Goal: Use online tool/utility: Utilize a website feature to perform a specific function

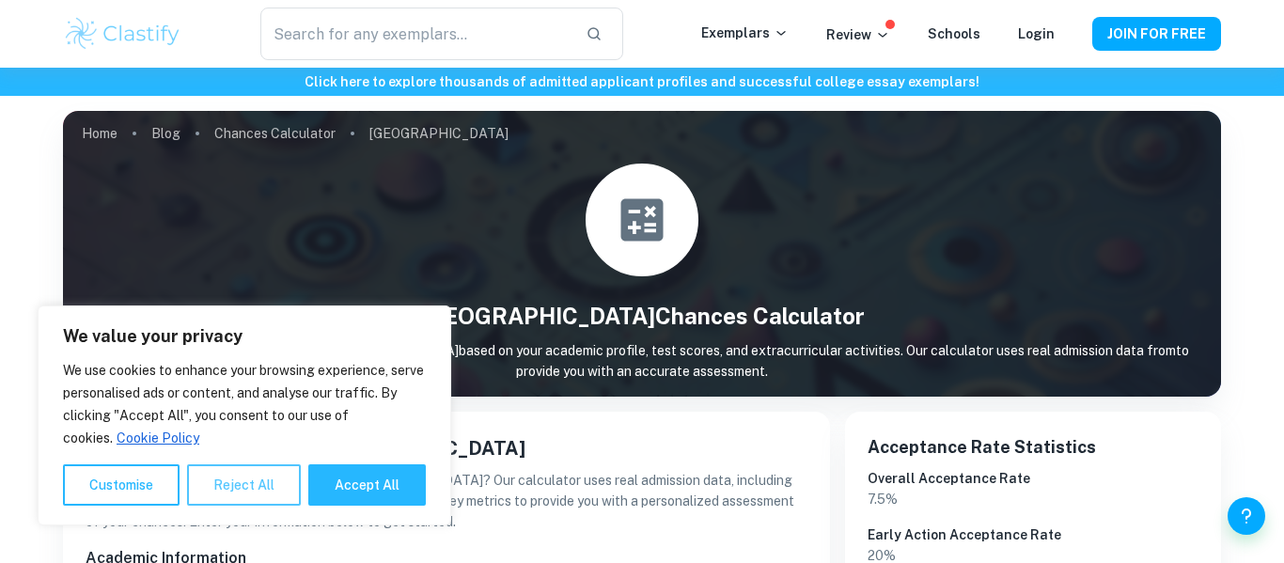
click at [224, 475] on button "Reject All" at bounding box center [244, 484] width 114 height 41
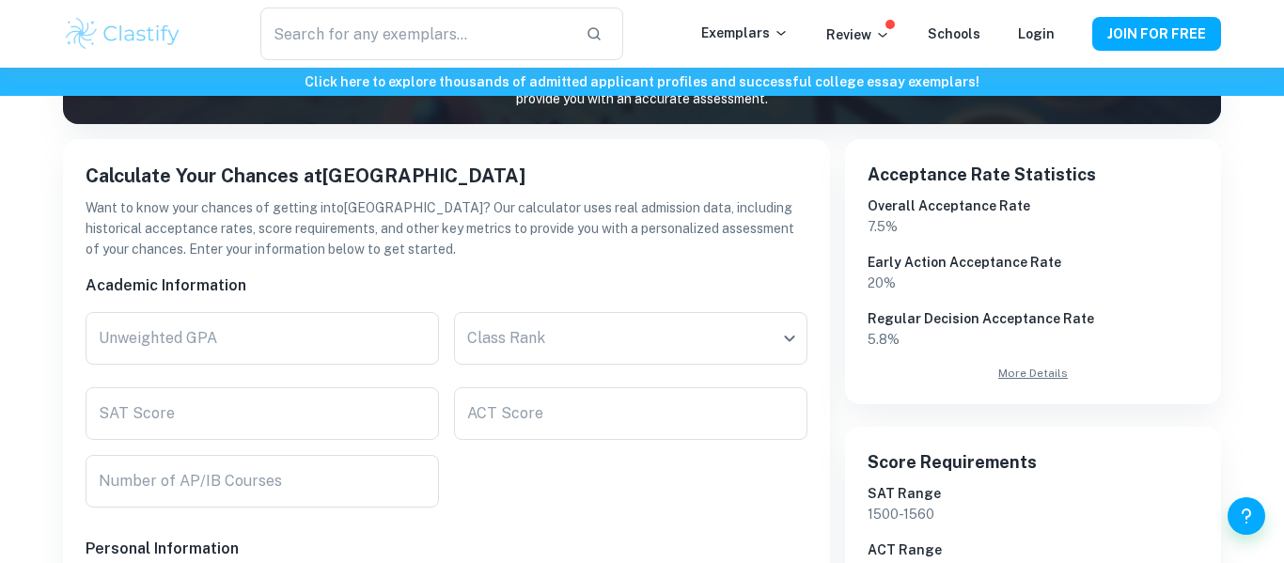
scroll to position [268, 0]
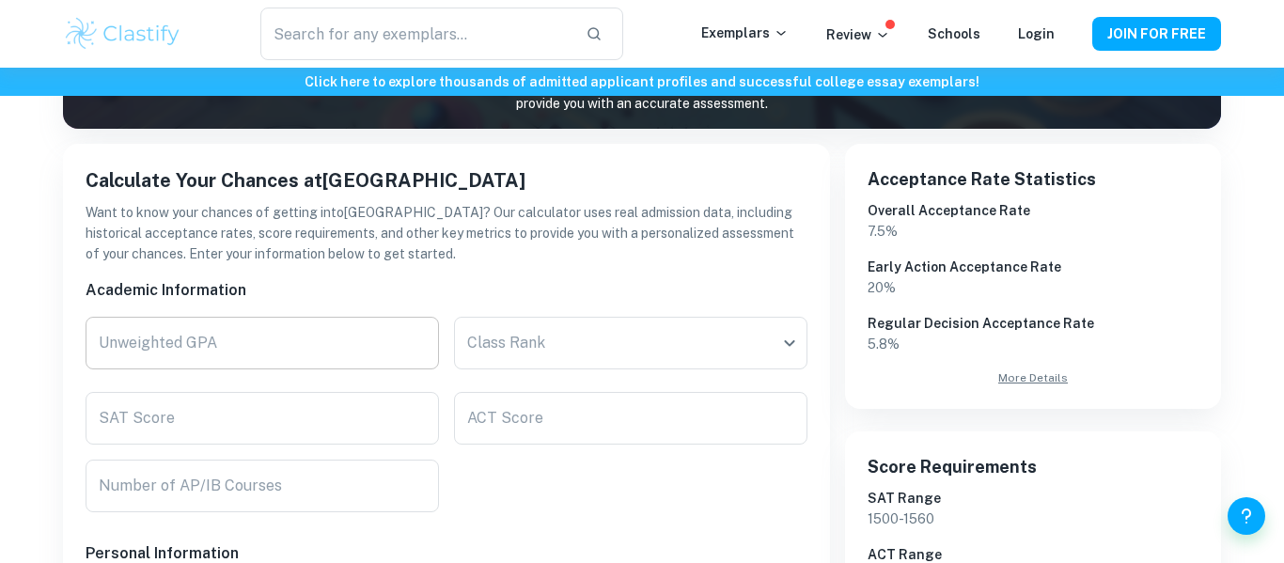
click at [352, 320] on input "Unweighted GPA" at bounding box center [262, 343] width 353 height 53
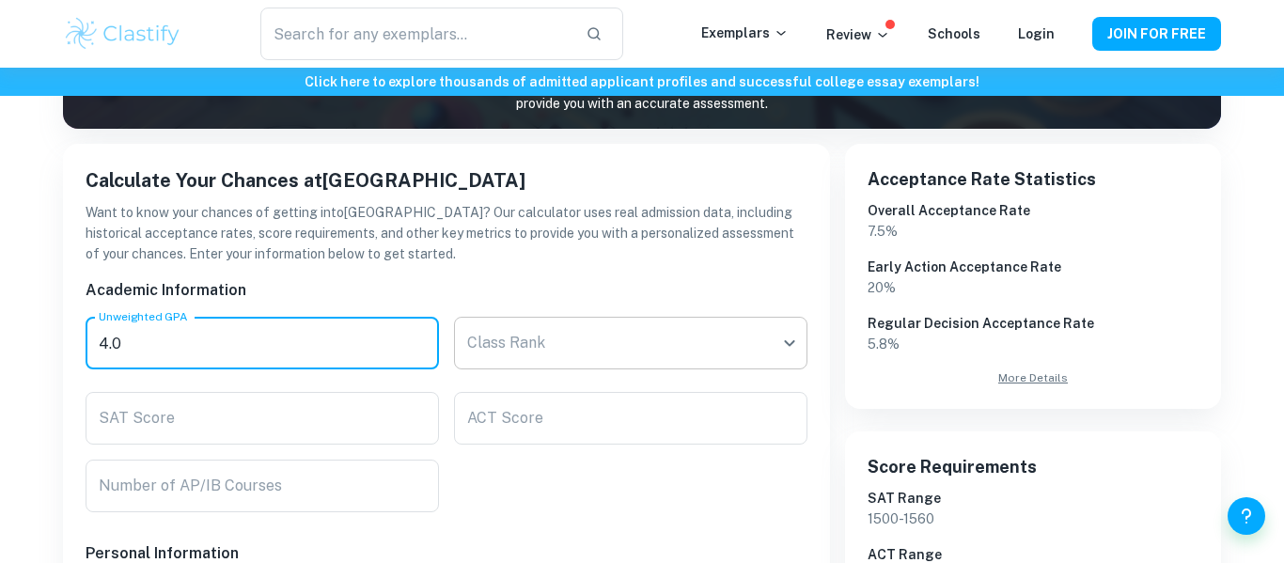
type input "4.0"
click at [755, 332] on body "We value your privacy We use cookies to enhance your browsing experience, serve…" at bounding box center [642, 81] width 1284 height 563
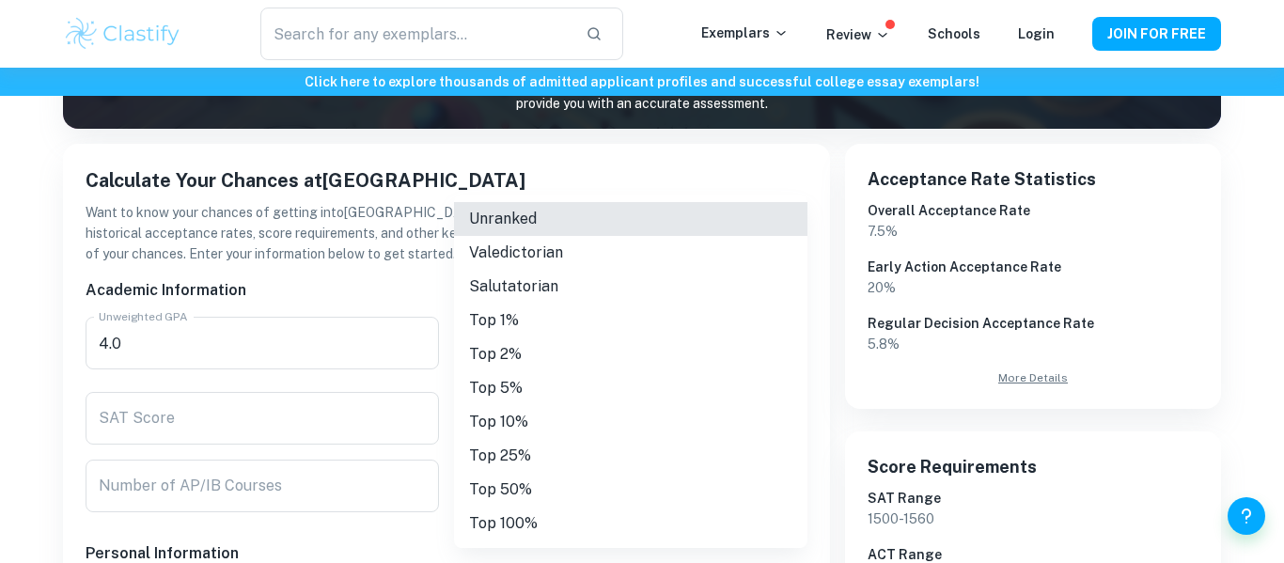
click at [544, 348] on li "Top 2%" at bounding box center [630, 354] width 353 height 34
type input "Top 2%"
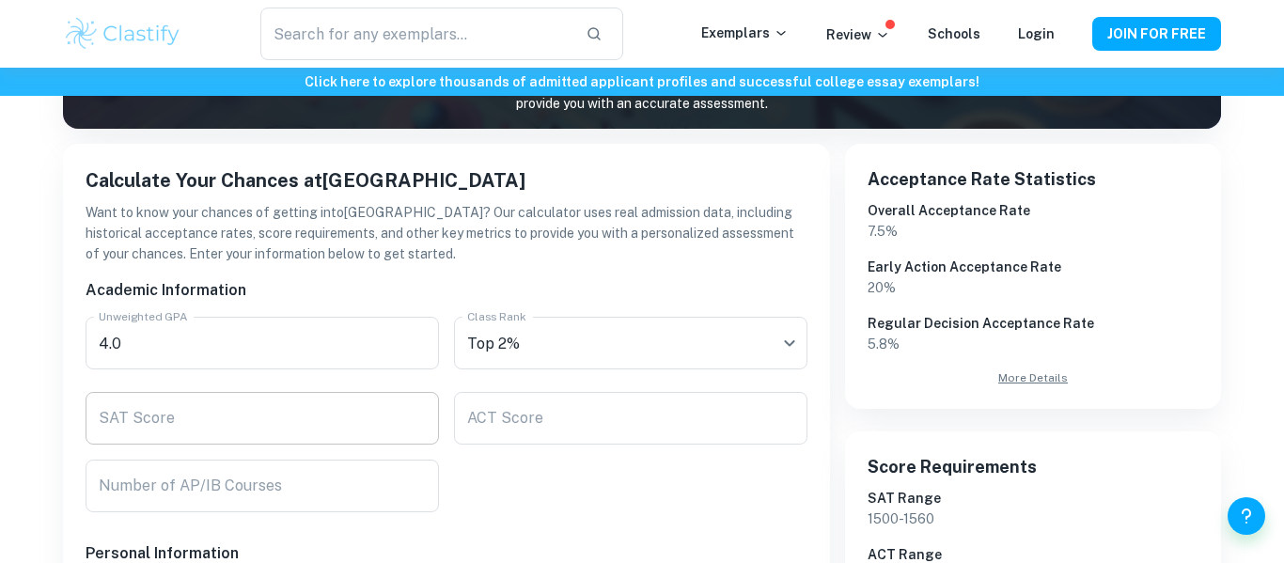
click at [275, 417] on input "SAT Score" at bounding box center [262, 418] width 353 height 53
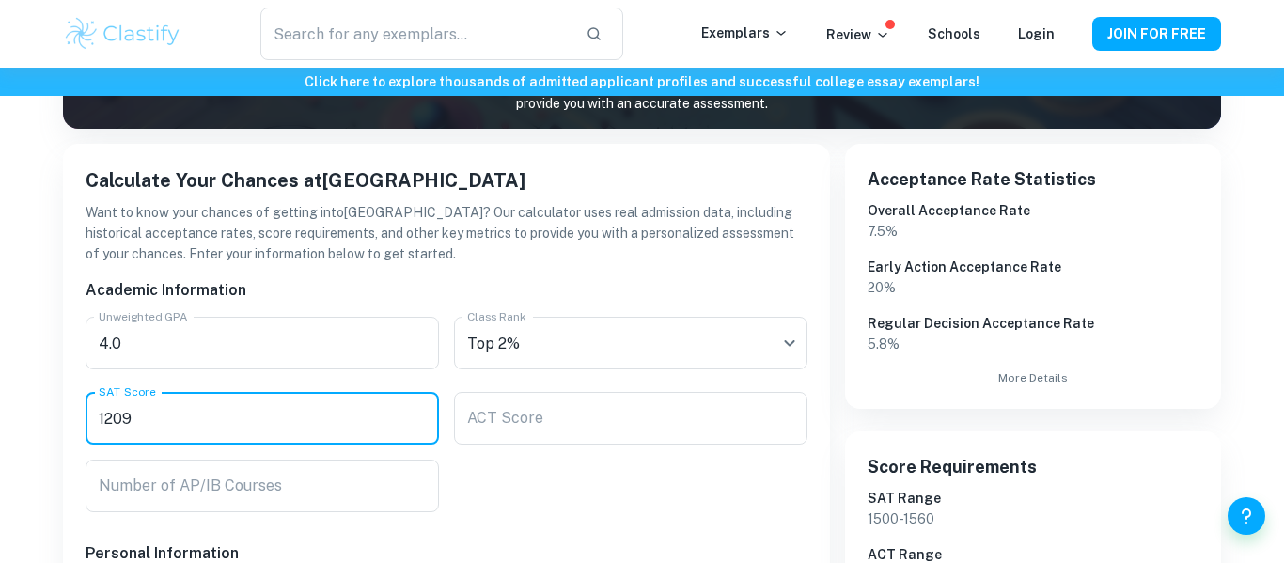
scroll to position [324, 0]
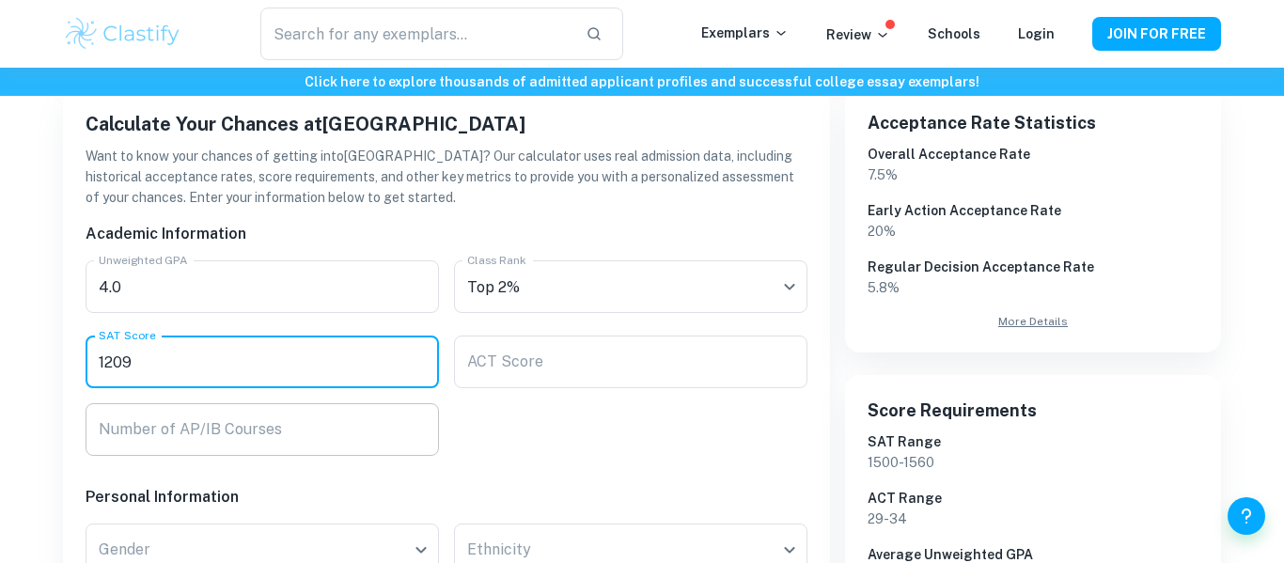
type input "1209"
click at [288, 416] on input "Number of AP/IB Courses" at bounding box center [262, 429] width 353 height 53
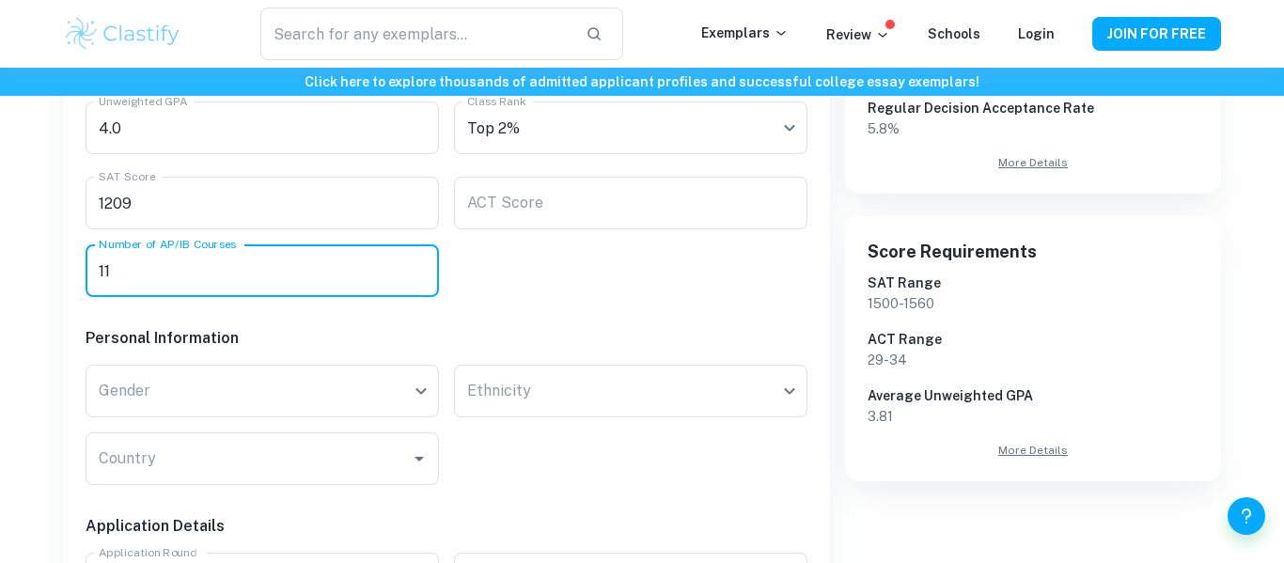
scroll to position [482, 0]
type input "11"
click at [191, 205] on input "1209" at bounding box center [262, 204] width 353 height 53
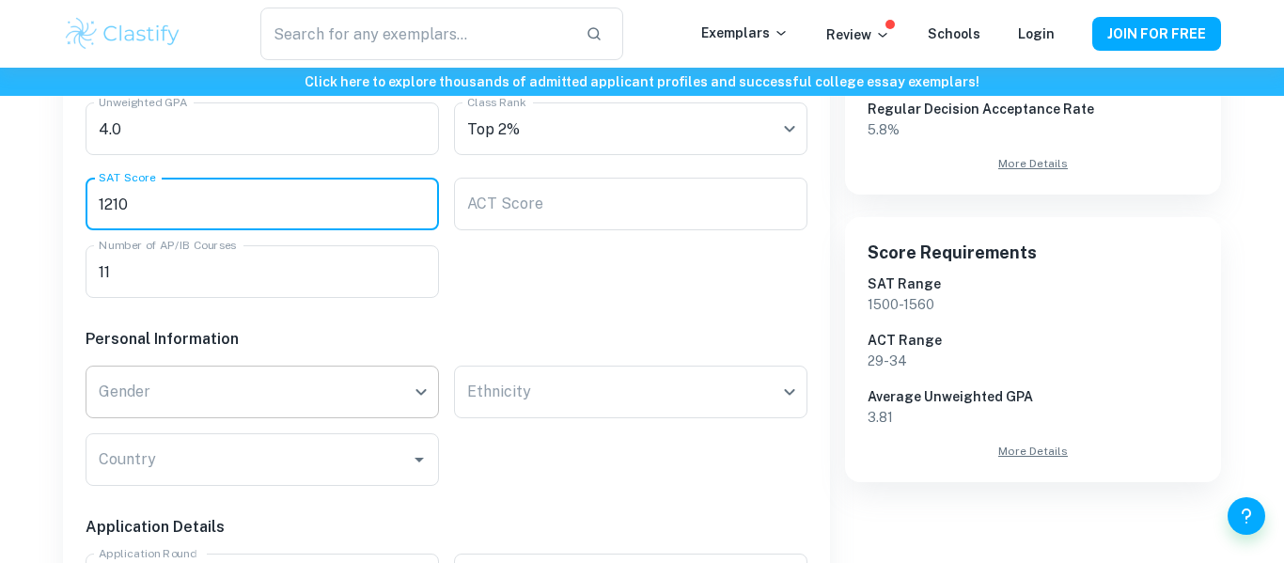
type input "1210"
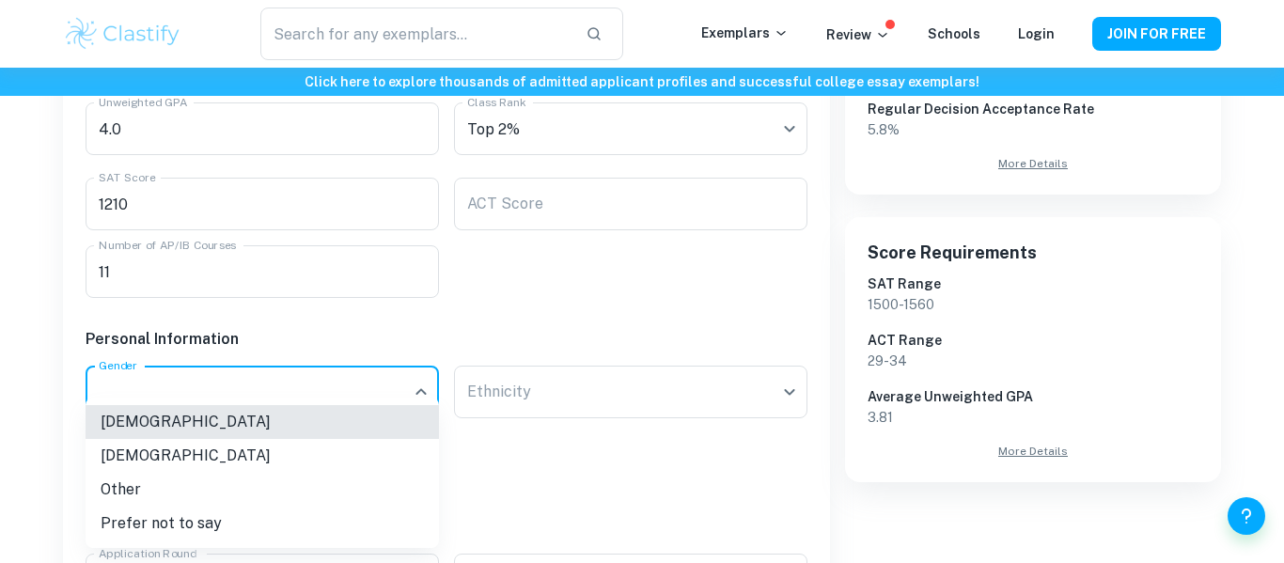
click at [246, 461] on li "[DEMOGRAPHIC_DATA]" at bounding box center [262, 456] width 353 height 34
type input "[DEMOGRAPHIC_DATA]"
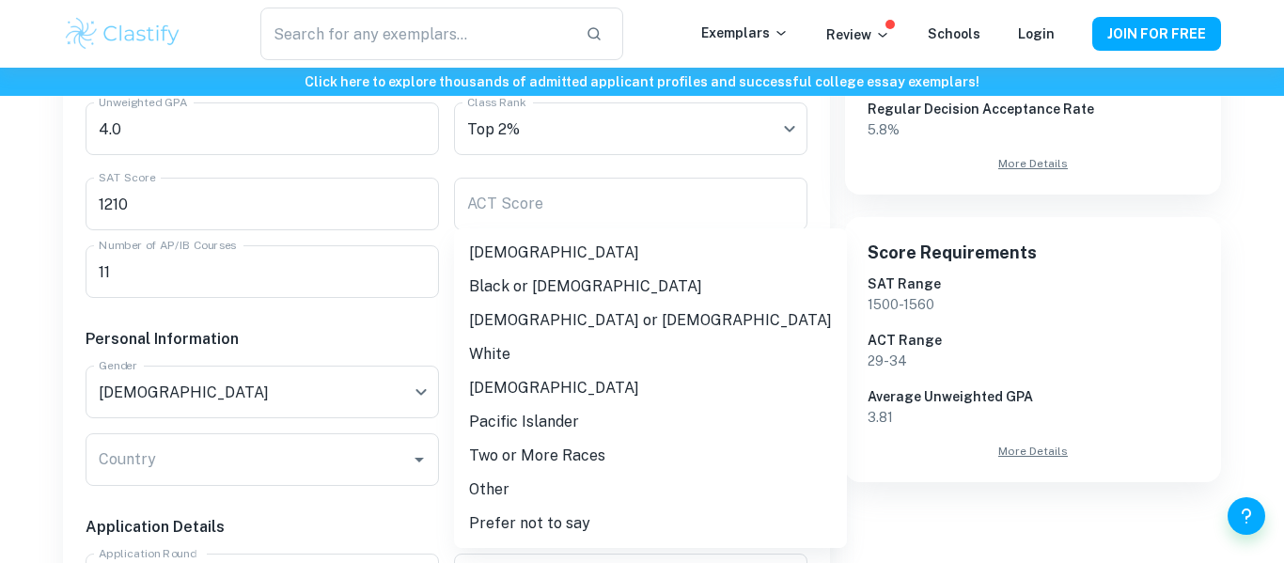
click at [528, 458] on li "Two or More Races" at bounding box center [650, 456] width 393 height 34
type input "multiple"
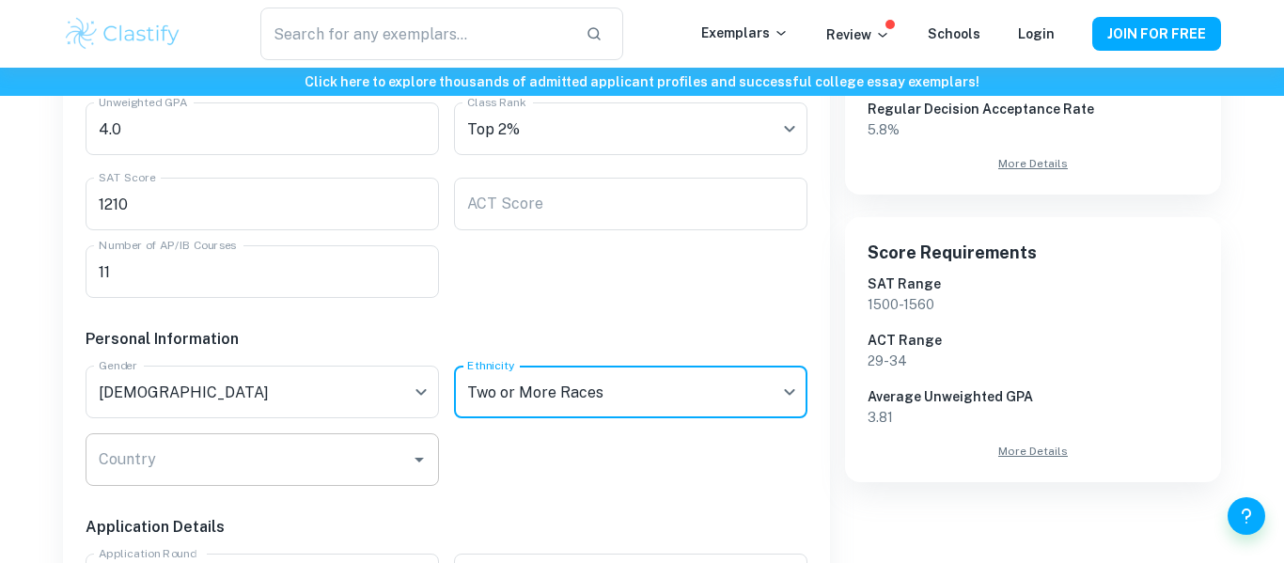
click at [359, 453] on input "Country" at bounding box center [248, 460] width 308 height 36
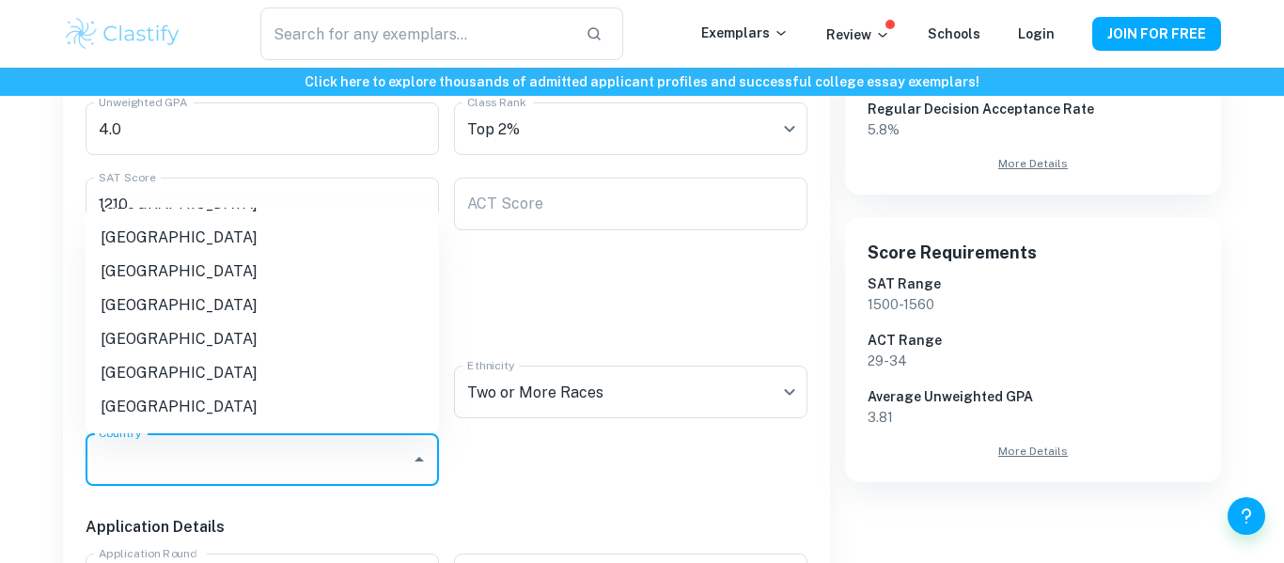
scroll to position [6190, 0]
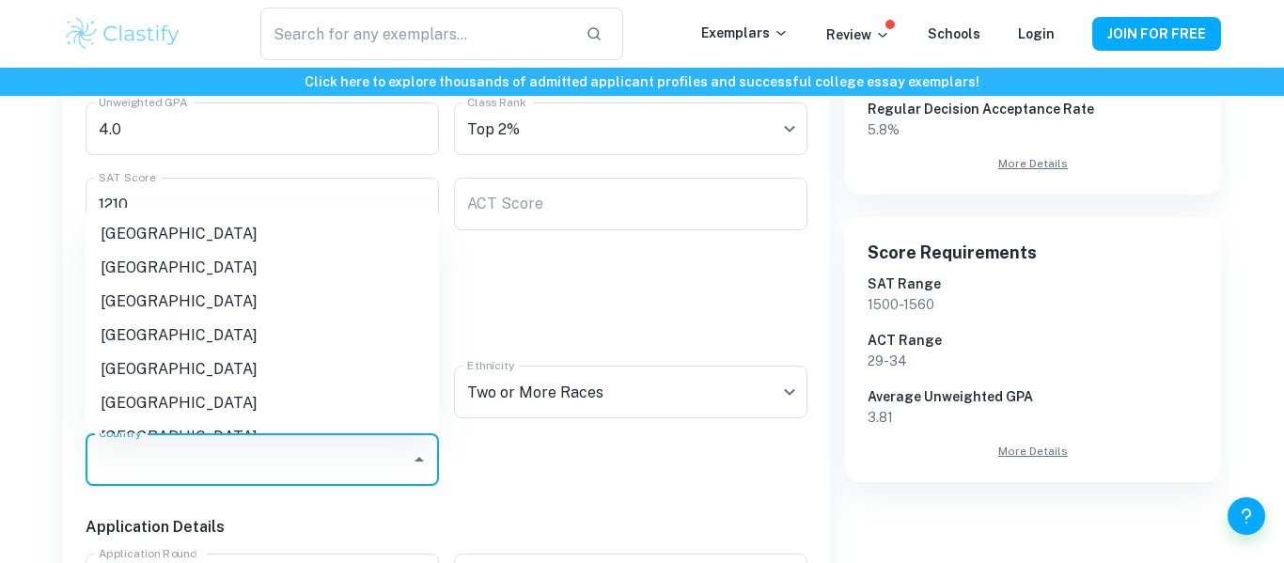
click at [233, 340] on li "[GEOGRAPHIC_DATA]" at bounding box center [262, 336] width 353 height 34
type input "[GEOGRAPHIC_DATA]"
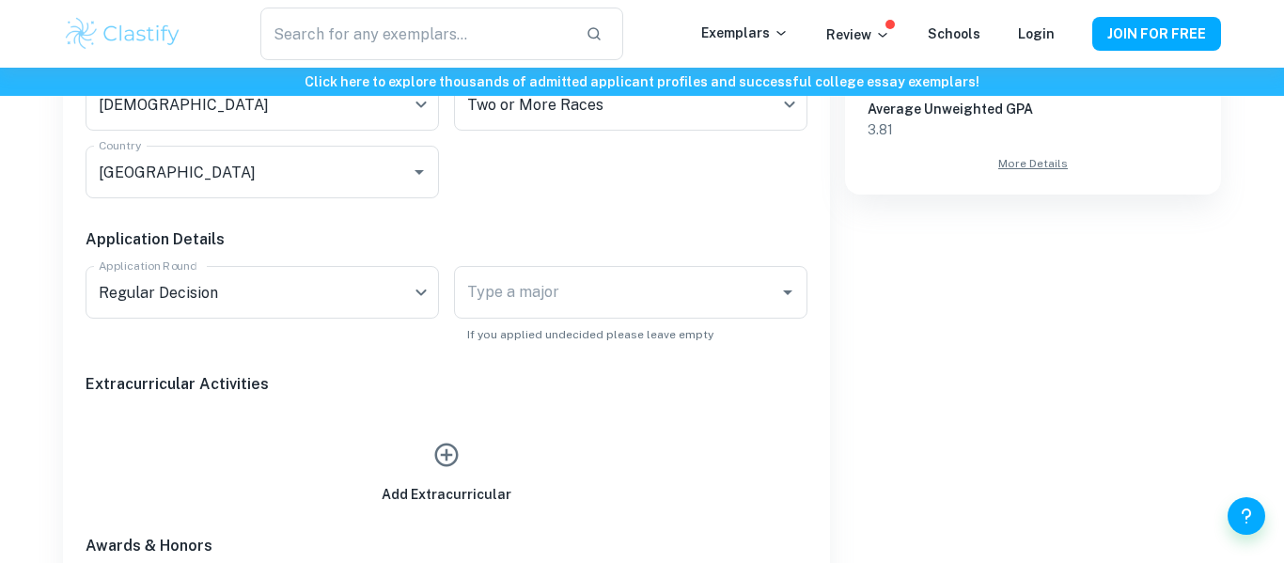
scroll to position [771, 0]
click at [471, 300] on div "Type a major Type a major" at bounding box center [630, 291] width 353 height 53
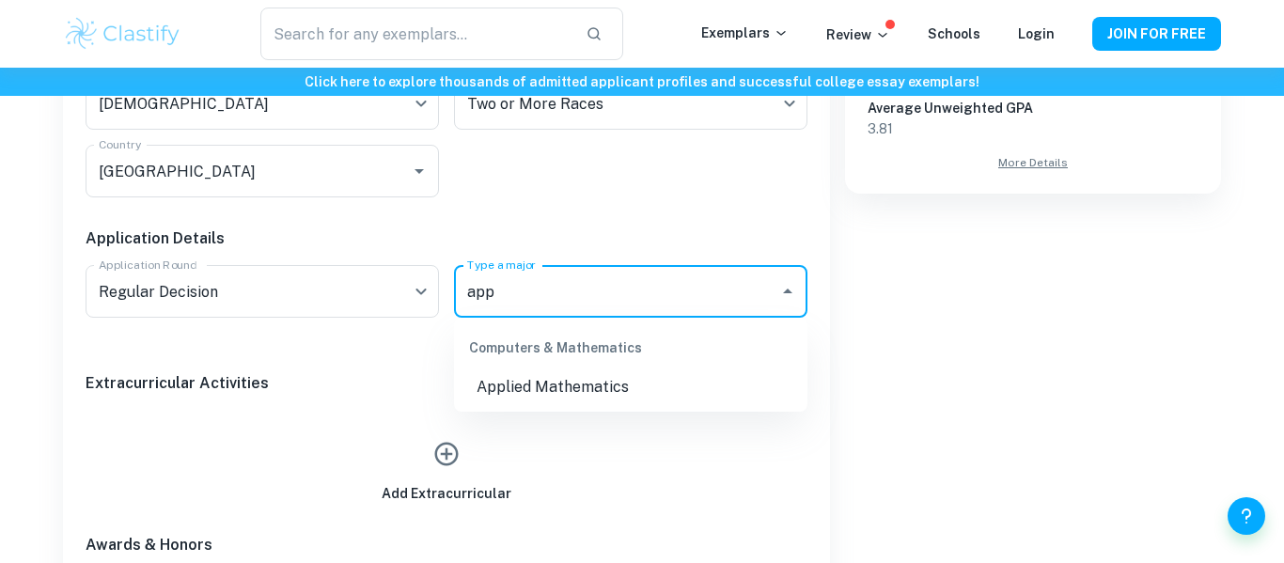
click at [507, 382] on li "Applied Mathematics" at bounding box center [630, 387] width 353 height 34
type input "Applied Mathematics"
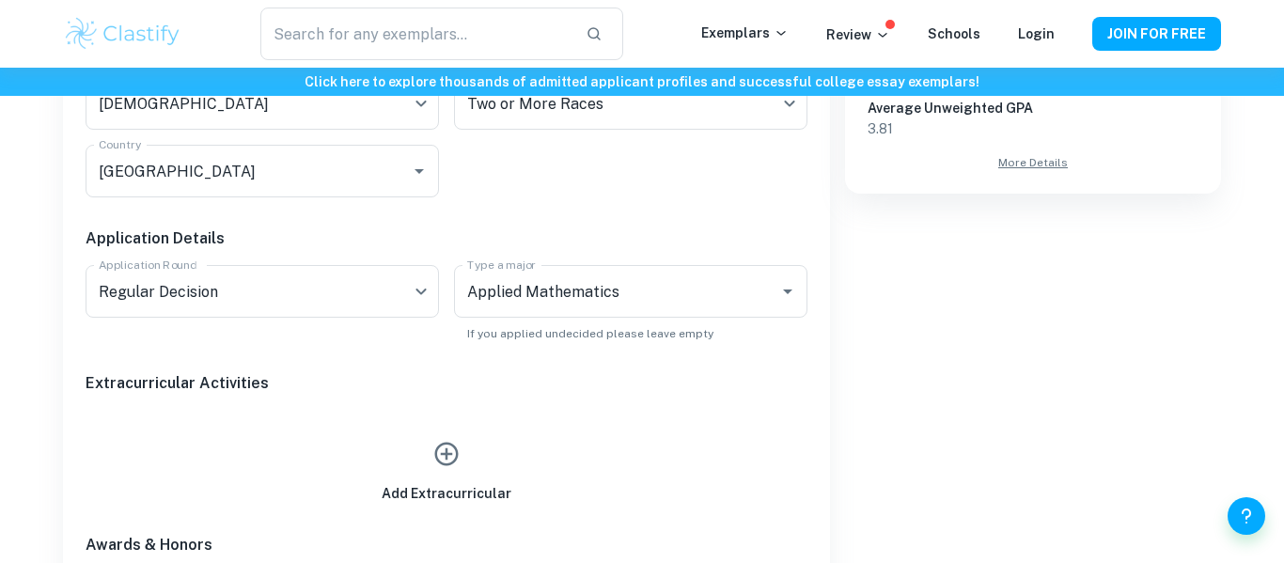
click at [437, 454] on icon "button" at bounding box center [446, 454] width 28 height 28
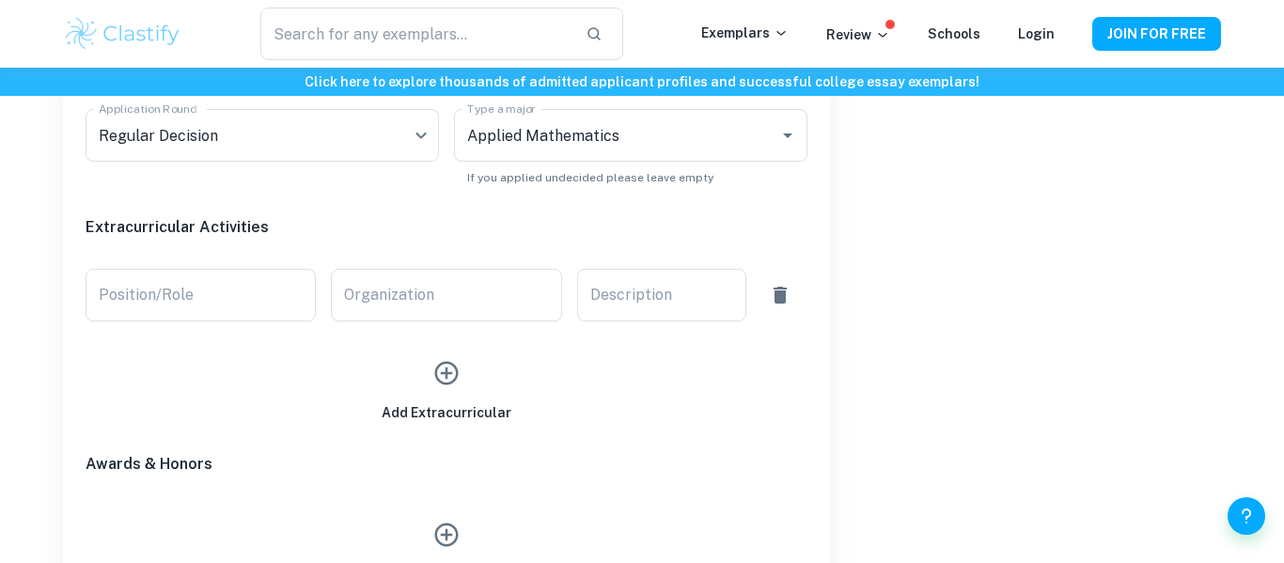
scroll to position [928, 0]
click at [224, 275] on input "Position/Role" at bounding box center [201, 294] width 230 height 53
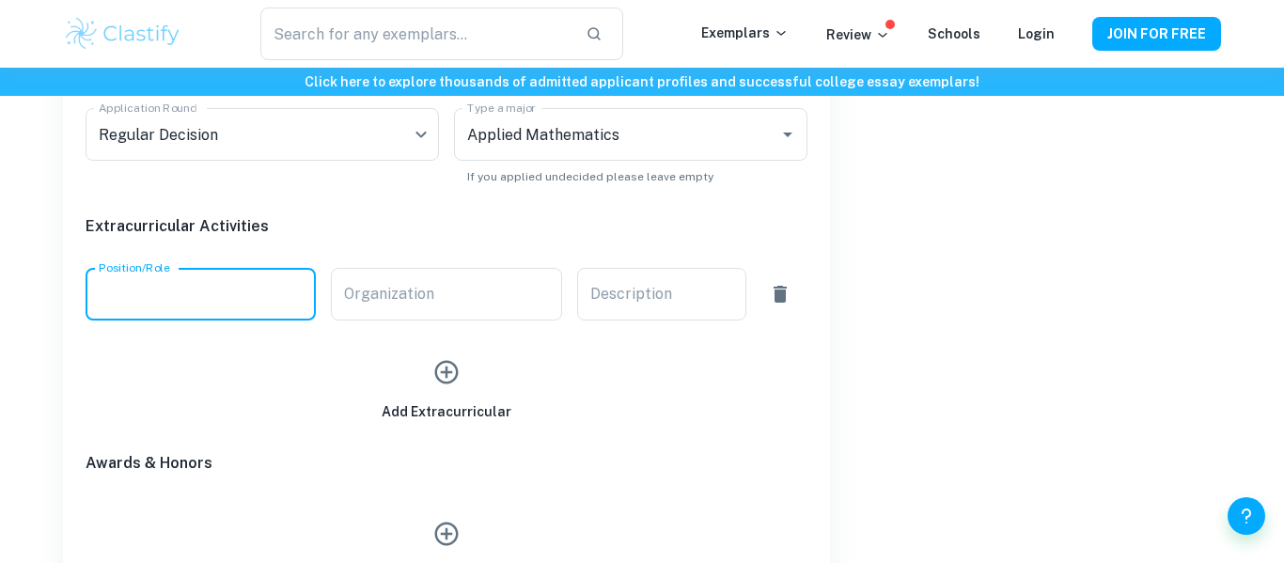
click at [794, 281] on button "button" at bounding box center [780, 294] width 38 height 38
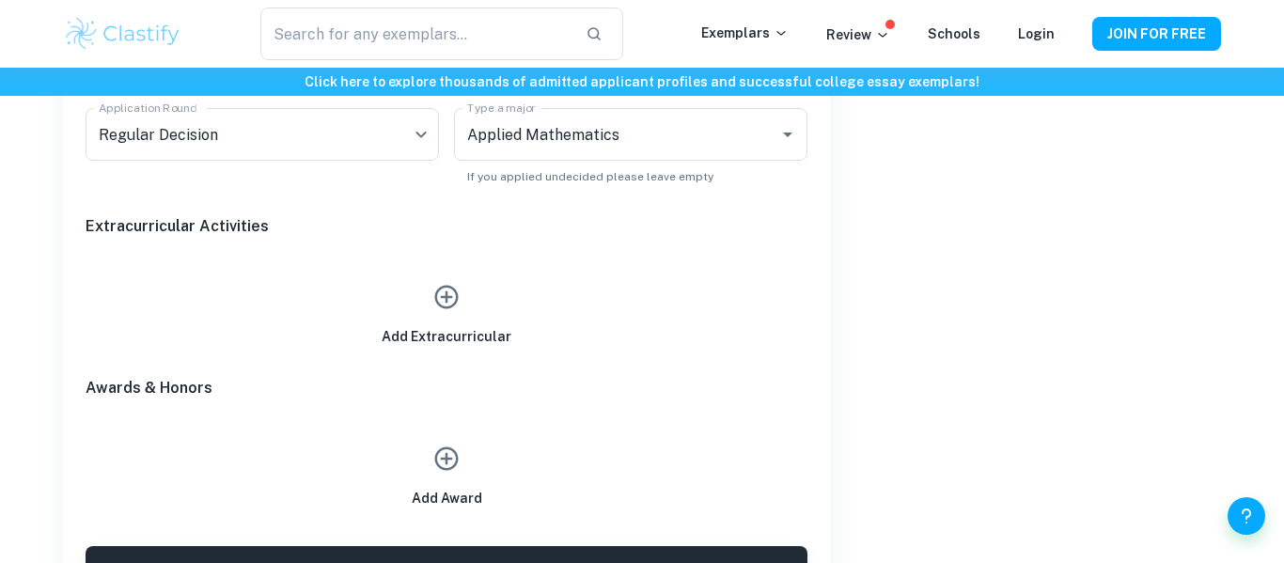
scroll to position [1039, 0]
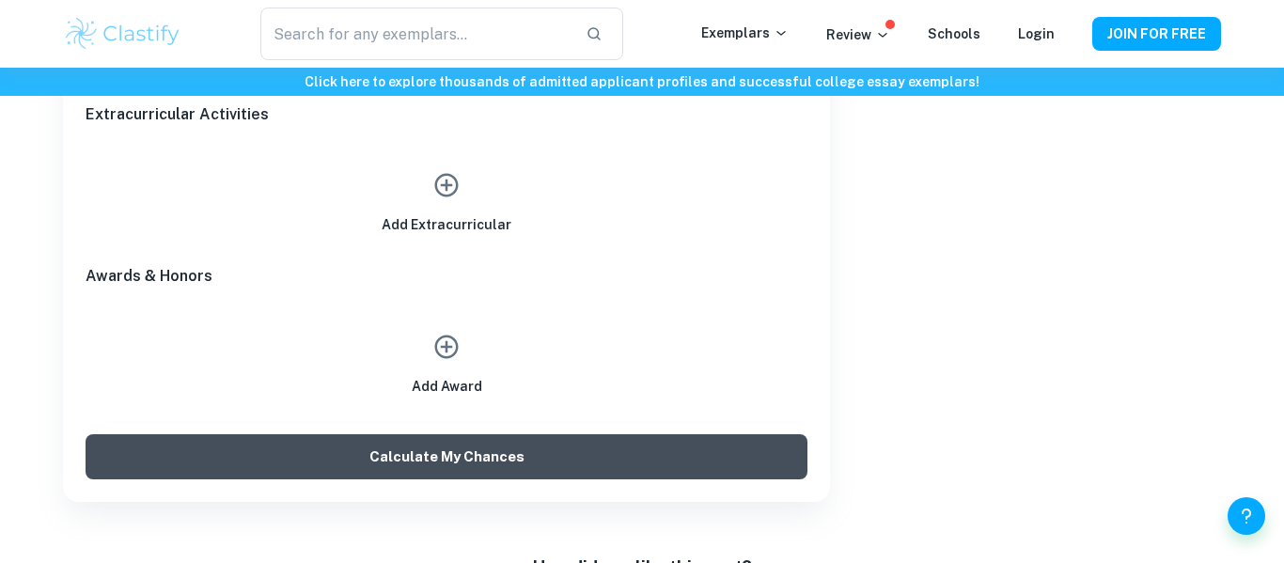
click at [720, 445] on button "Calculate My Chances" at bounding box center [447, 456] width 722 height 45
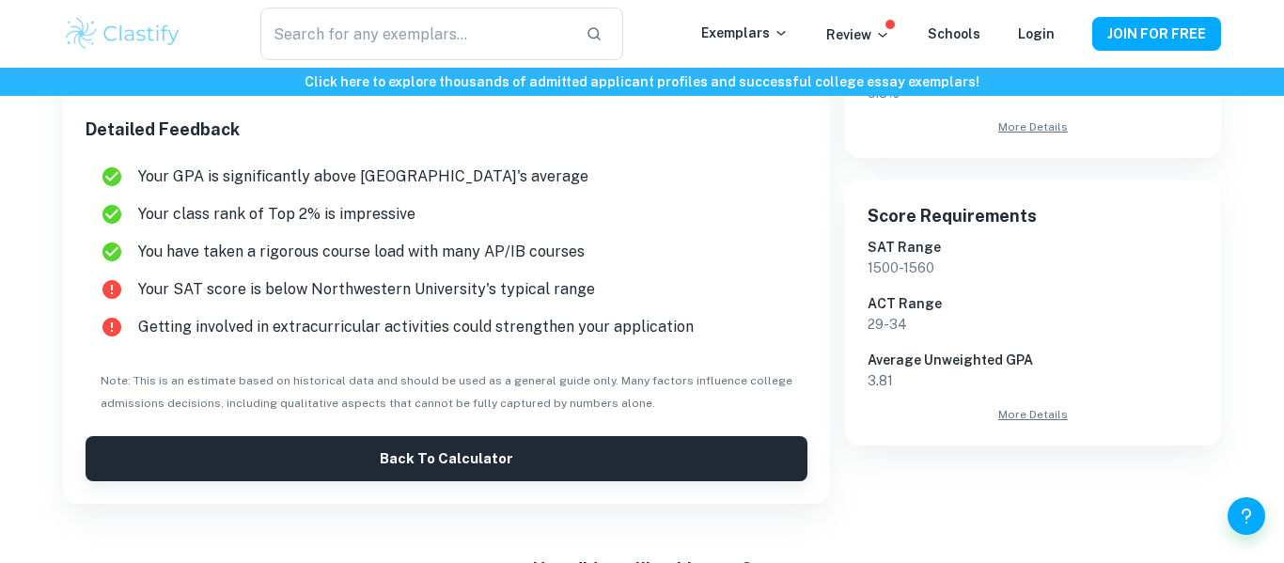
scroll to position [543, 0]
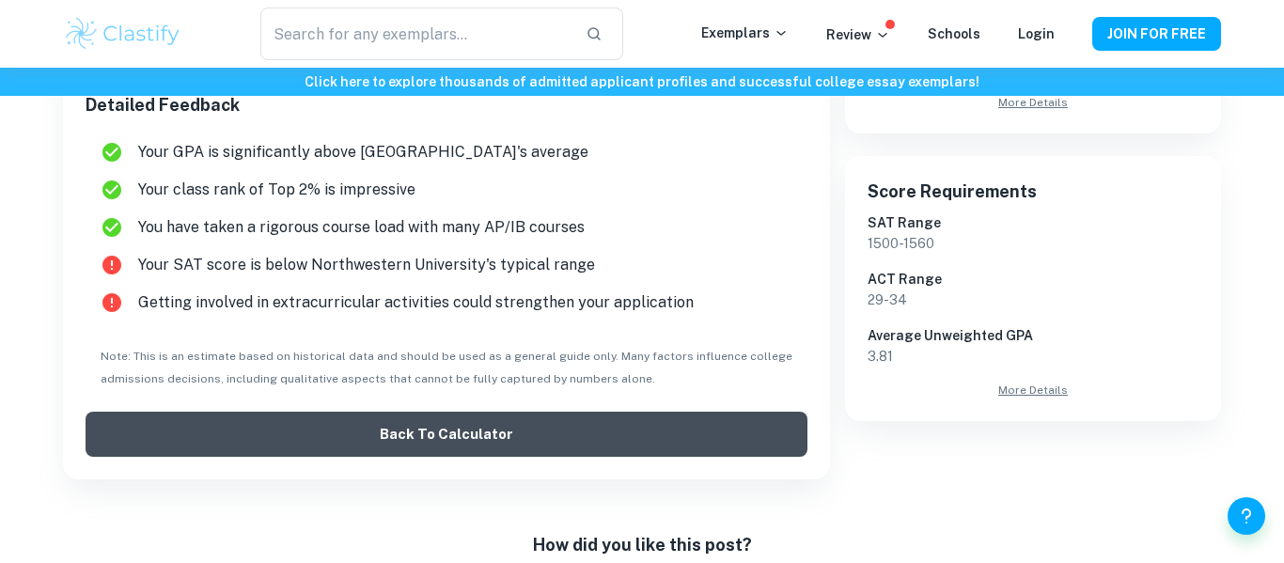
click at [669, 423] on button "Back to Calculator" at bounding box center [447, 434] width 722 height 45
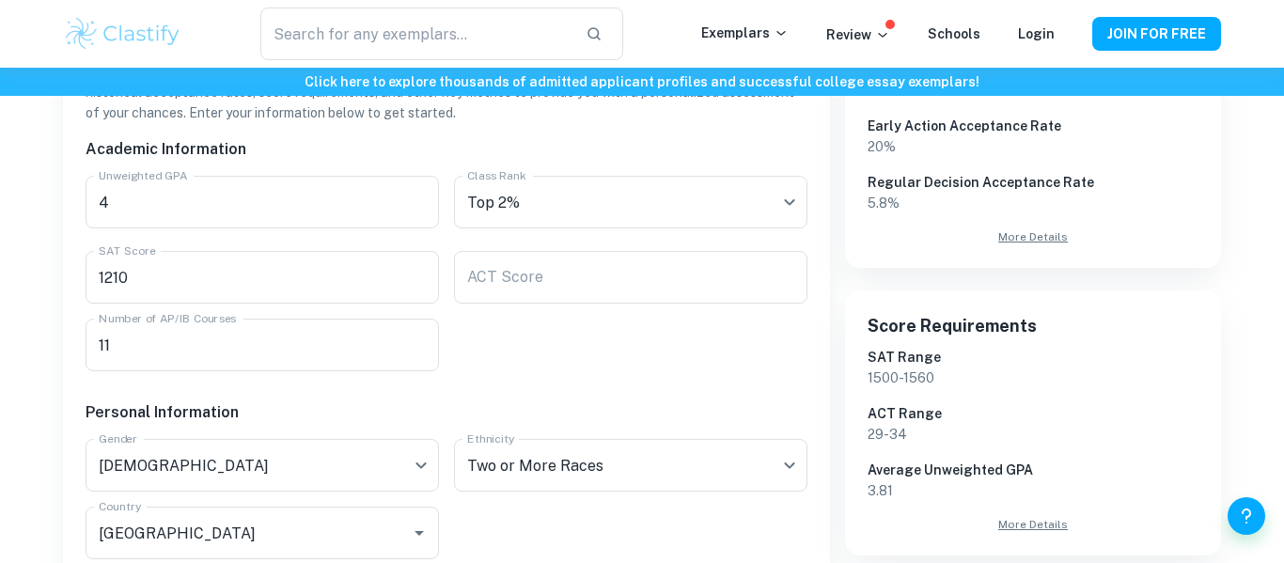
scroll to position [405, 0]
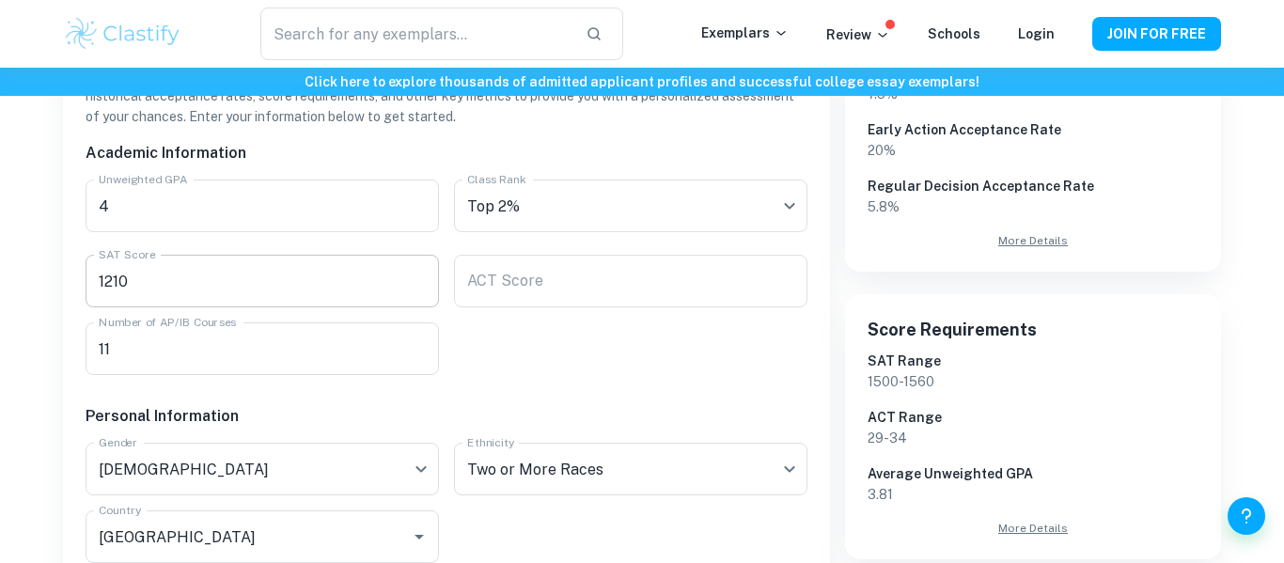
click at [297, 273] on input "1210" at bounding box center [262, 281] width 353 height 53
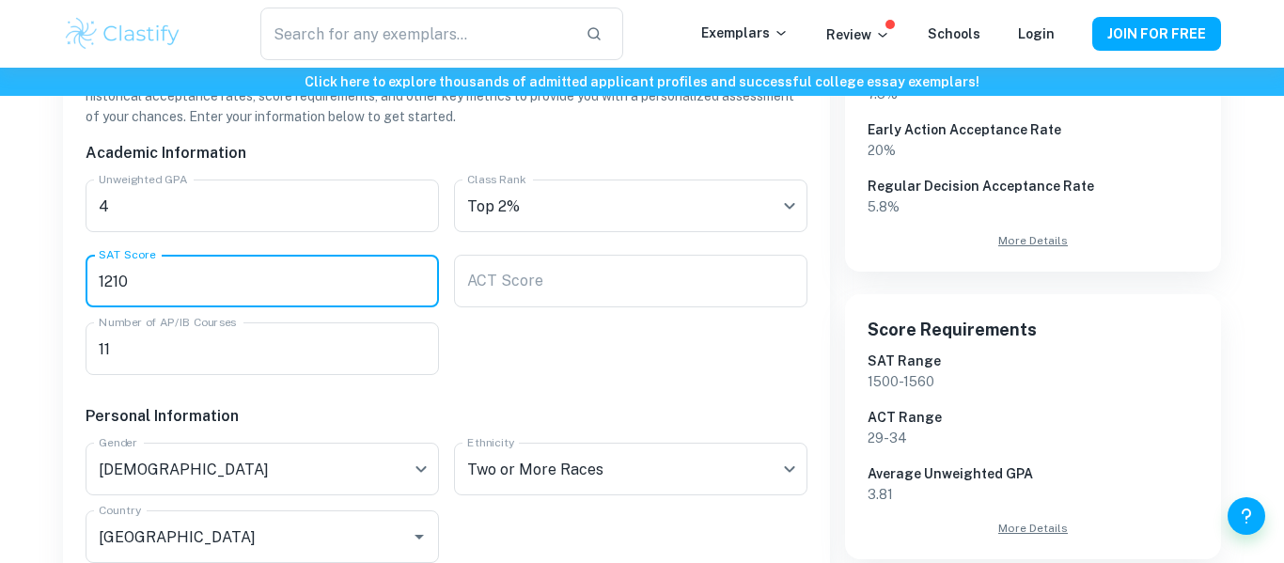
click at [297, 273] on input "1210" at bounding box center [262, 281] width 353 height 53
click at [259, 362] on input "11" at bounding box center [262, 348] width 353 height 53
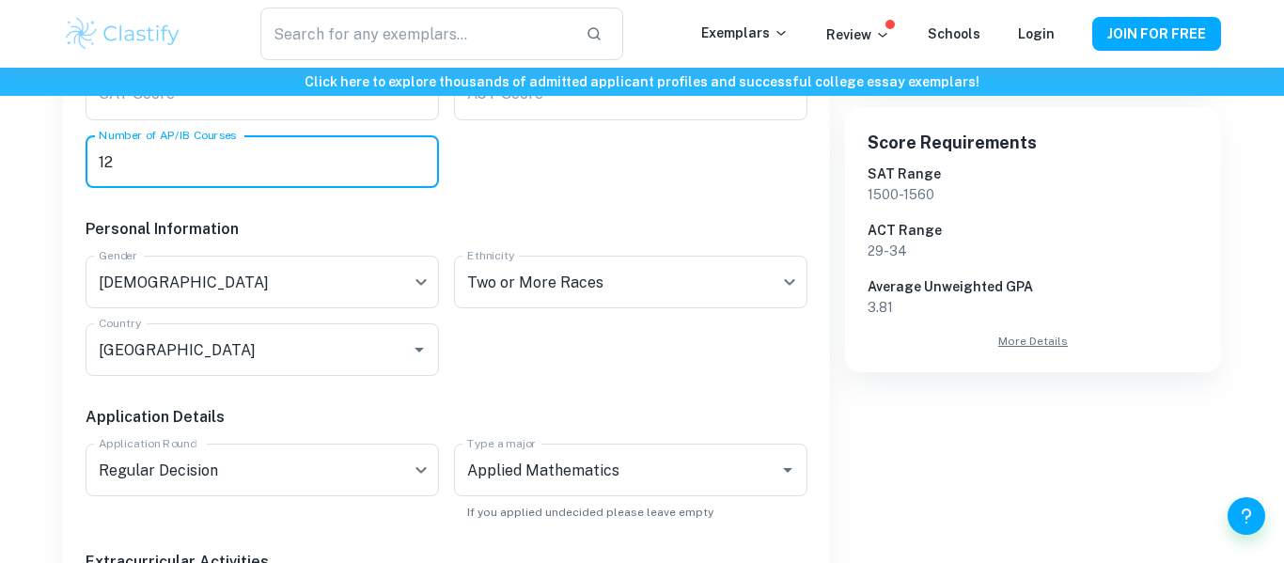
scroll to position [586, 0]
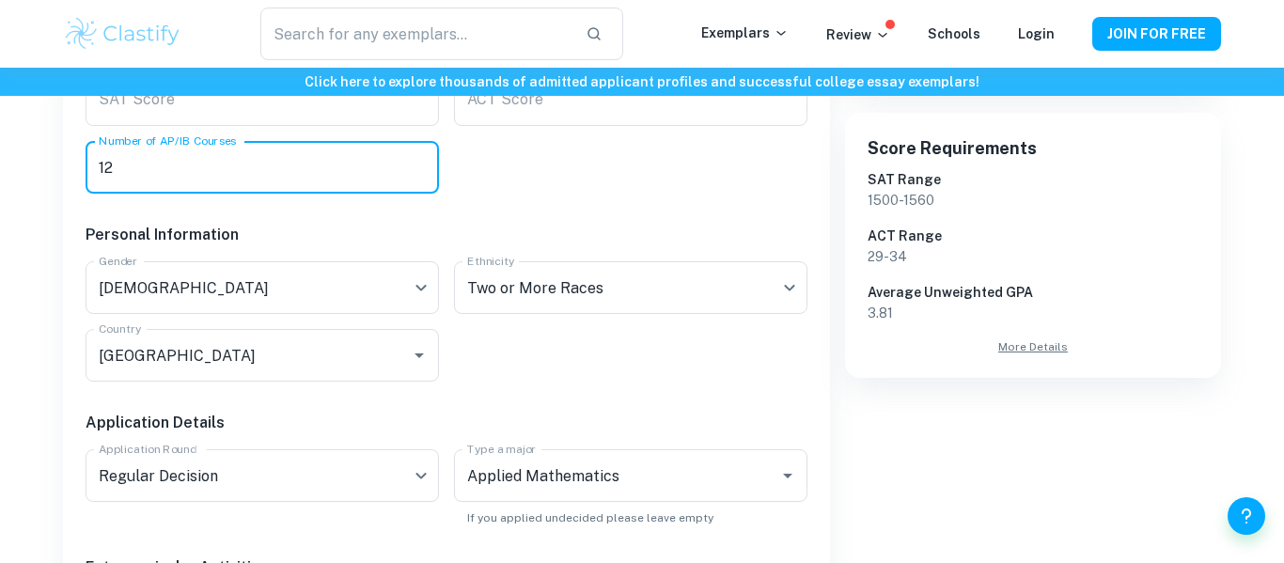
type input "12"
click at [659, 163] on div "Academic Information Unweighted GPA 4 Unweighted GPA Class Rank Top 2% Top 2% C…" at bounding box center [438, 438] width 737 height 987
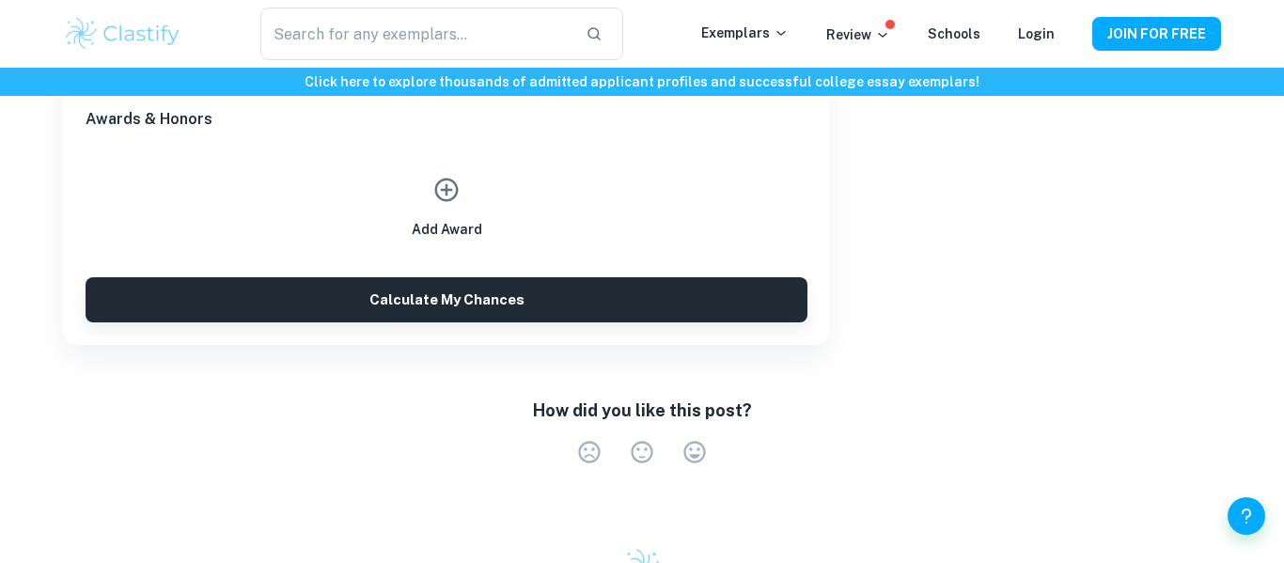
scroll to position [1175, 0]
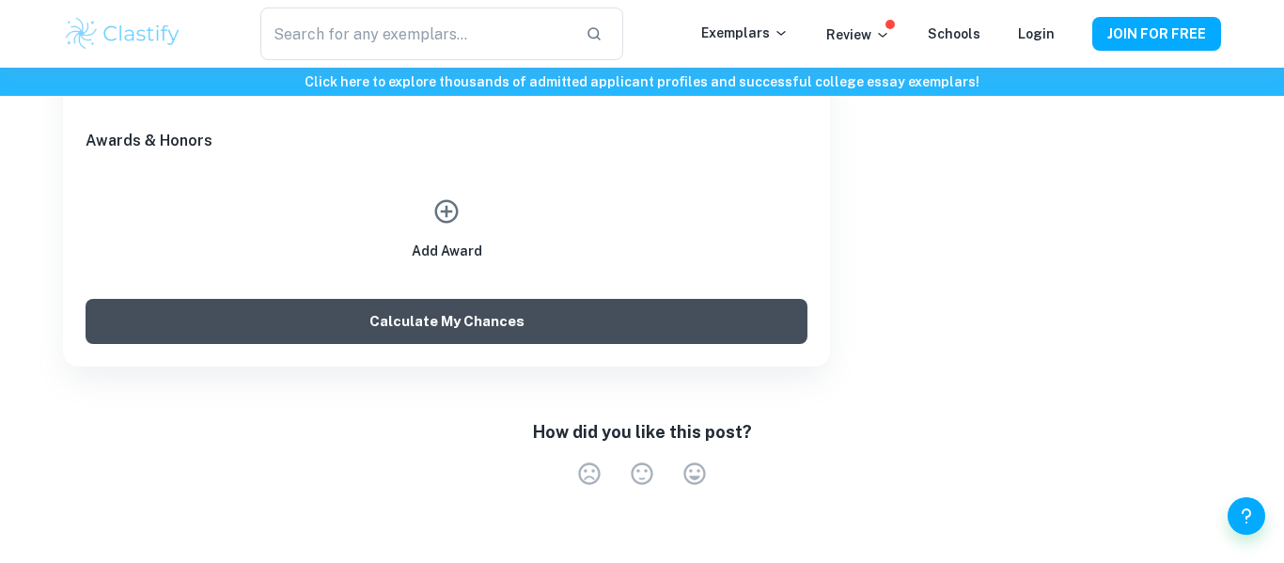
click at [408, 325] on button "Calculate My Chances" at bounding box center [447, 321] width 722 height 45
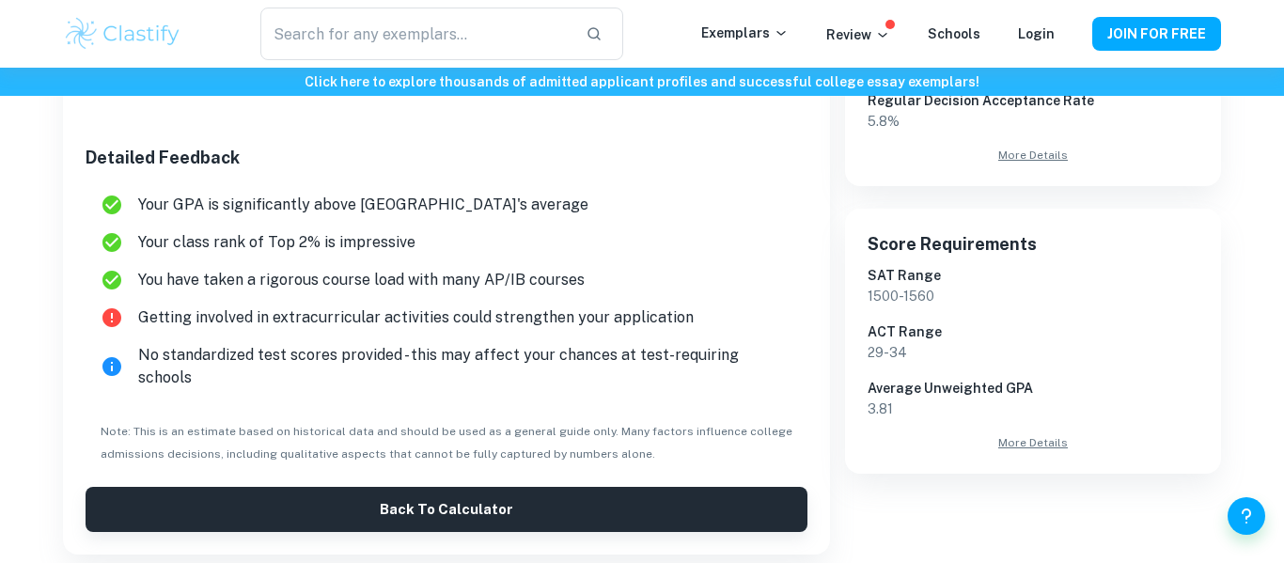
scroll to position [492, 0]
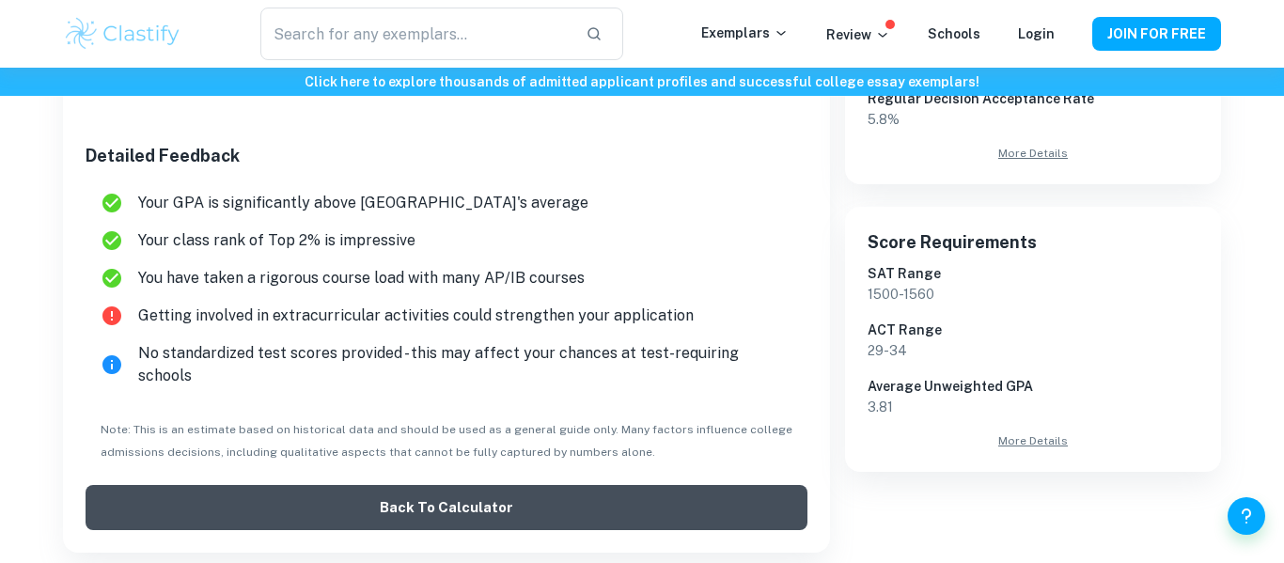
click at [469, 485] on button "Back to Calculator" at bounding box center [447, 507] width 722 height 45
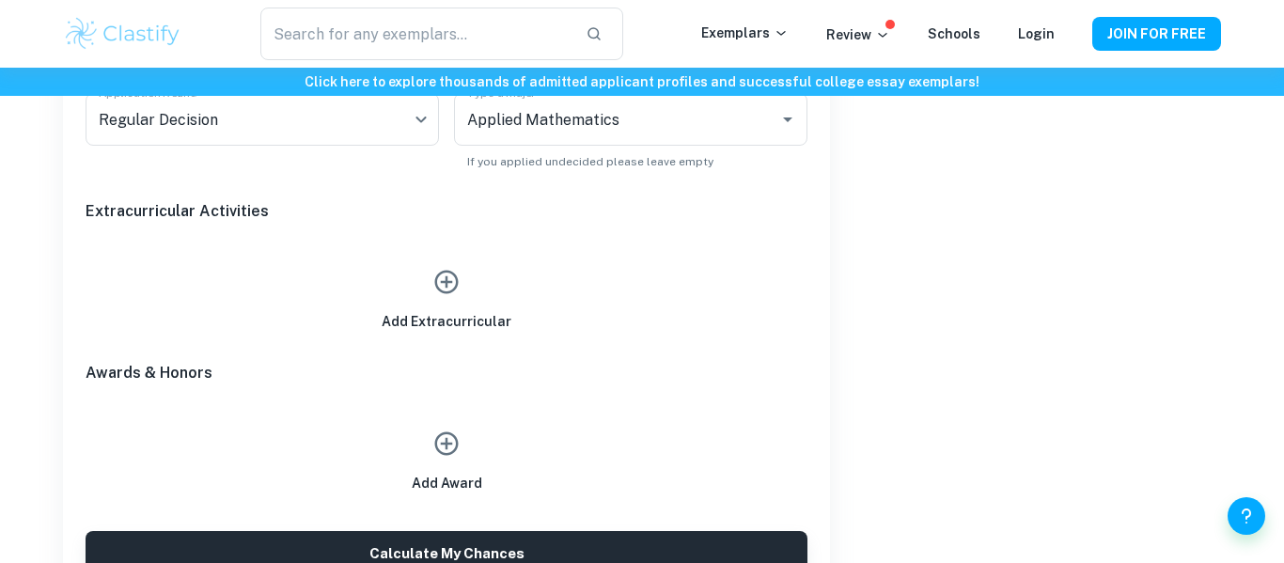
scroll to position [973, 0]
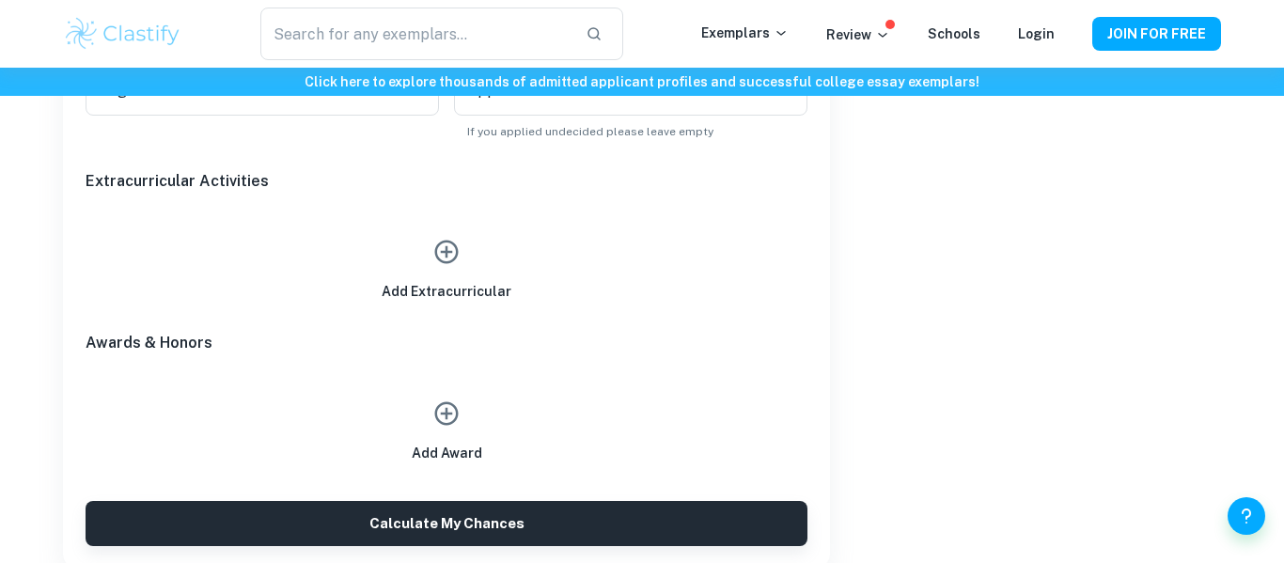
click at [451, 269] on button "button" at bounding box center [446, 251] width 43 height 43
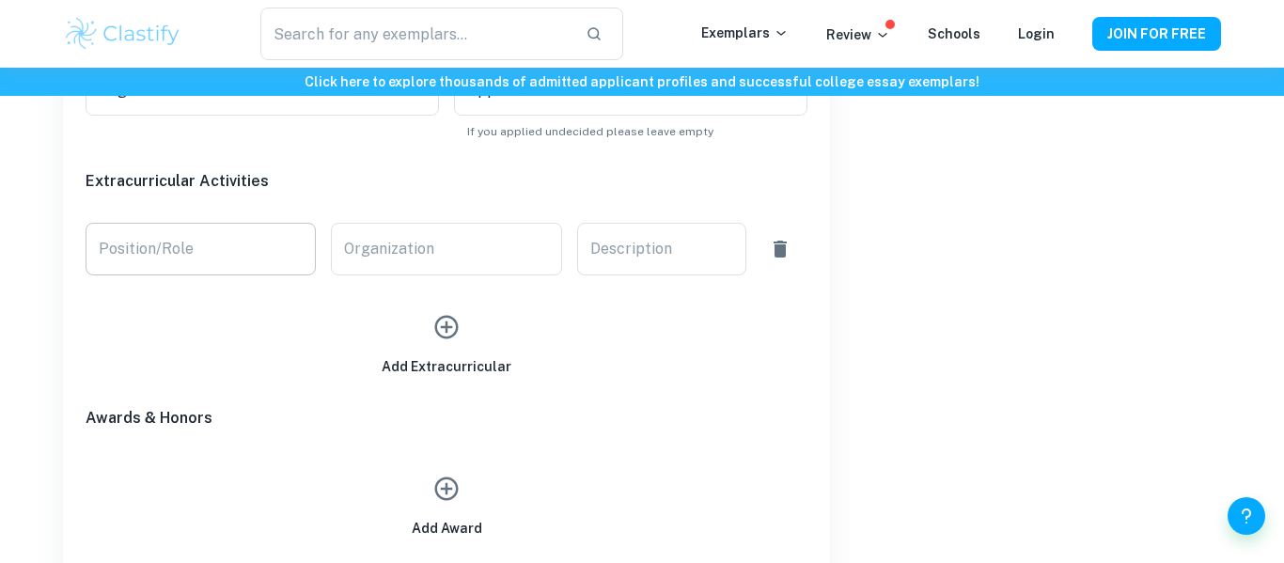
click at [206, 248] on input "Position/Role" at bounding box center [201, 249] width 230 height 53
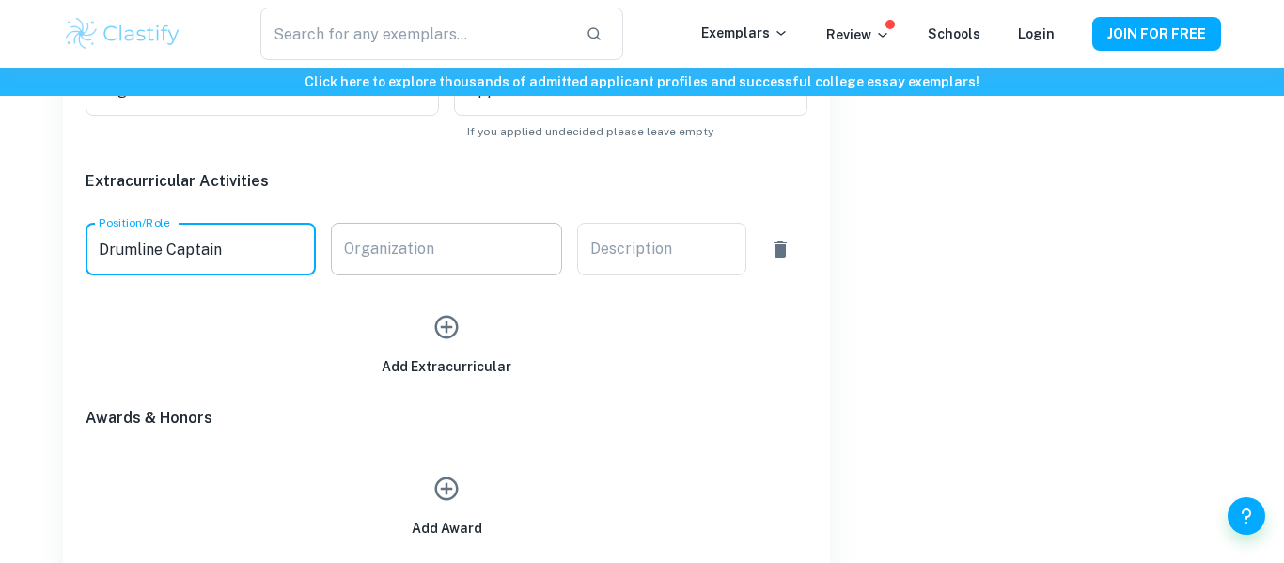
click at [367, 251] on div "Organization Organization" at bounding box center [446, 249] width 230 height 53
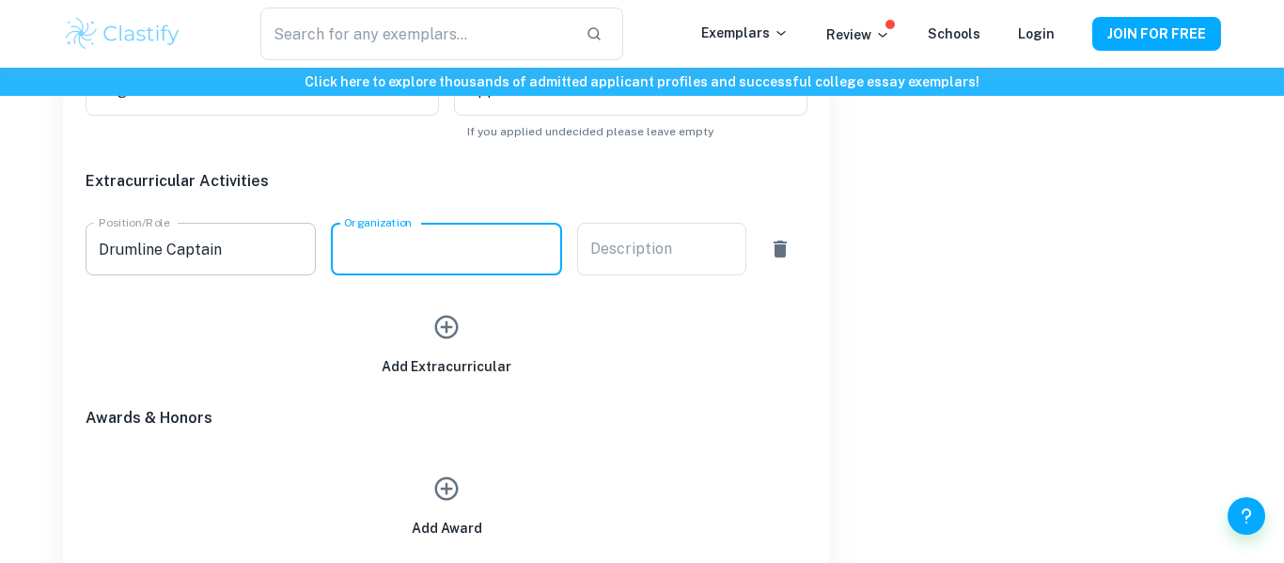
click at [212, 251] on input "Drumline Captain" at bounding box center [201, 249] width 230 height 53
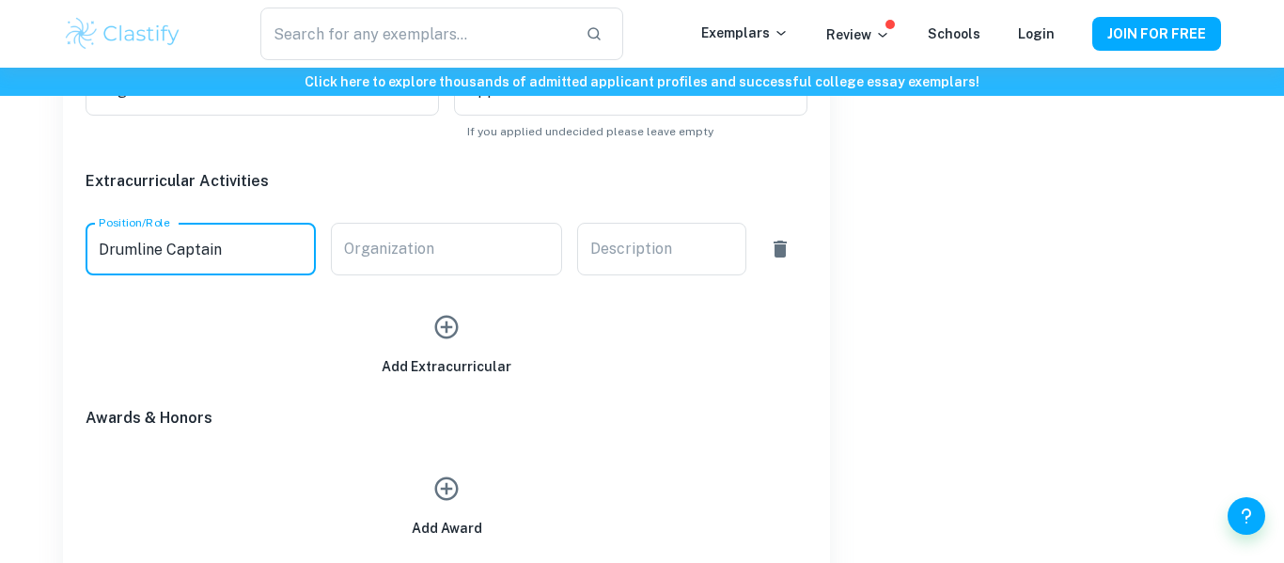
click at [212, 251] on input "Drumline Captain" at bounding box center [201, 249] width 230 height 53
click at [128, 251] on input "Drumline Captain" at bounding box center [201, 249] width 230 height 53
type input "Captain"
click at [380, 244] on div "Organization Organization" at bounding box center [446, 249] width 230 height 53
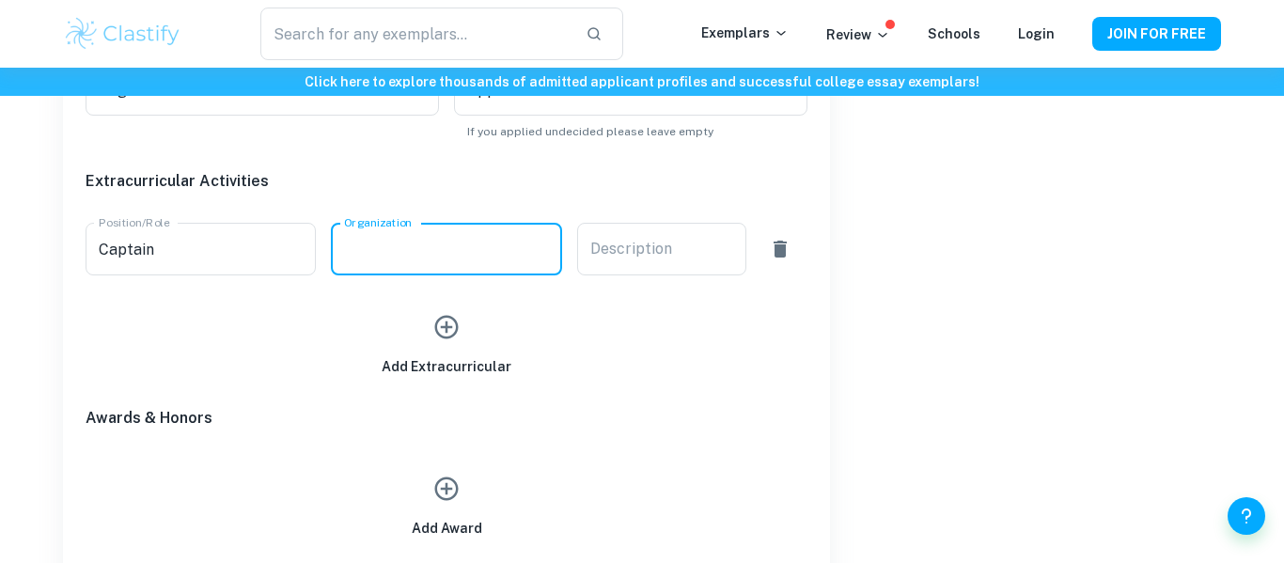
paste input "Drumline"
type input "Drumline"
click at [458, 329] on icon "button" at bounding box center [446, 327] width 23 height 23
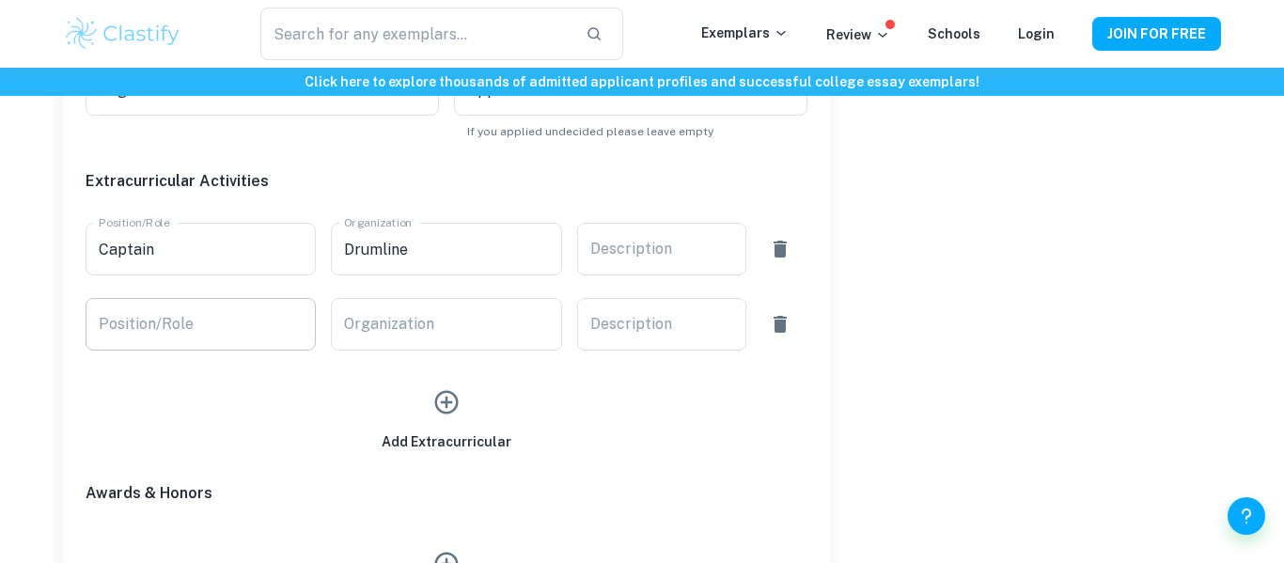
click at [257, 318] on input "Position/Role" at bounding box center [201, 324] width 230 height 53
type input "Leader"
click at [375, 321] on div "Organization Organization" at bounding box center [446, 324] width 230 height 53
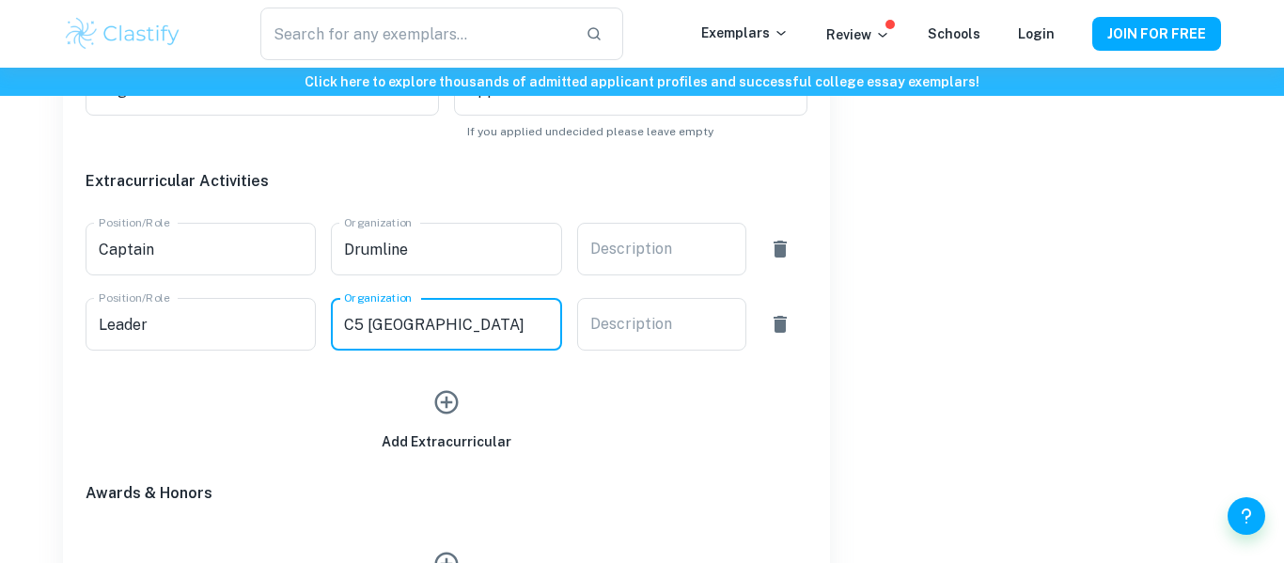
type input "C5 [GEOGRAPHIC_DATA]"
click at [441, 403] on icon "button" at bounding box center [446, 402] width 23 height 23
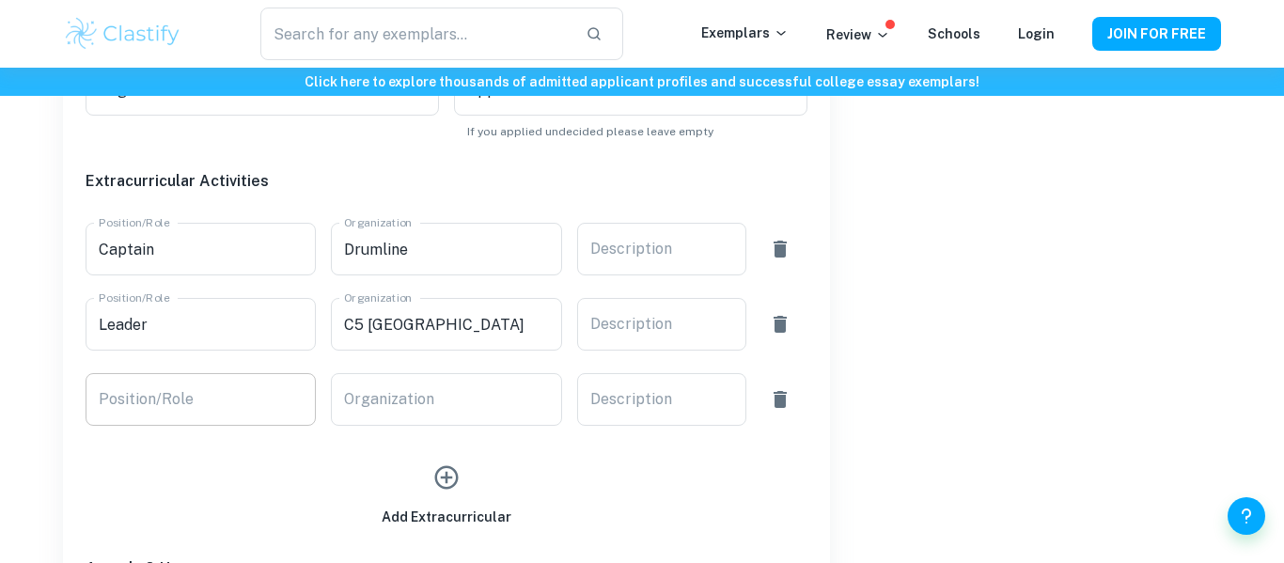
click at [217, 396] on input "Position/Role" at bounding box center [201, 399] width 230 height 53
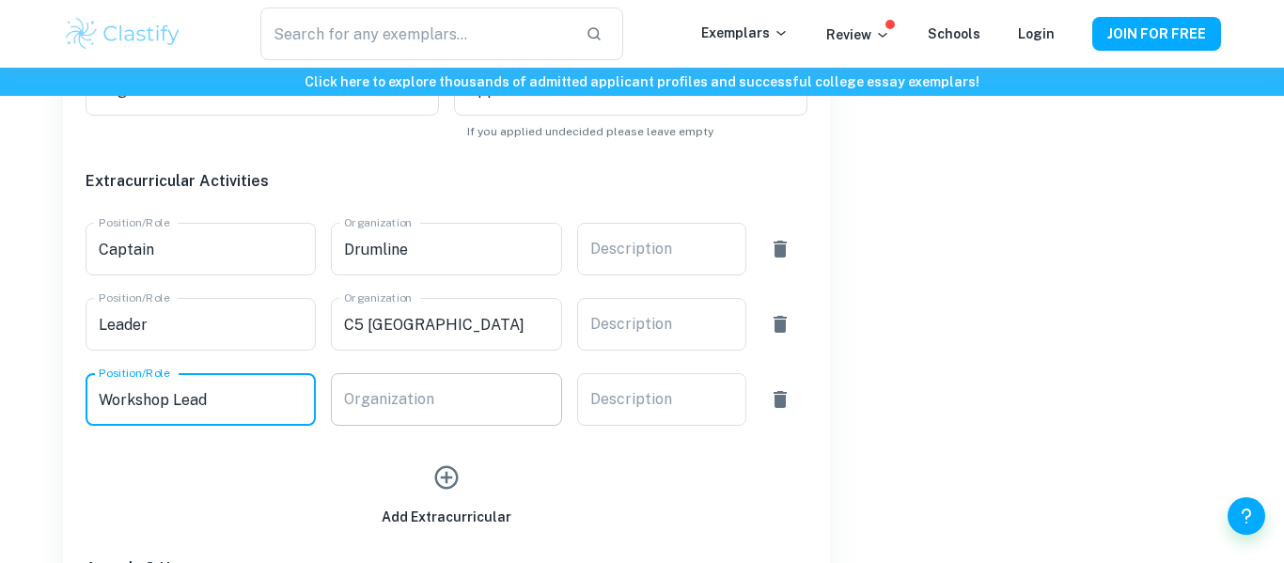
type input "Workshop Lead"
click at [384, 390] on div "Organization Organization" at bounding box center [446, 399] width 230 height 53
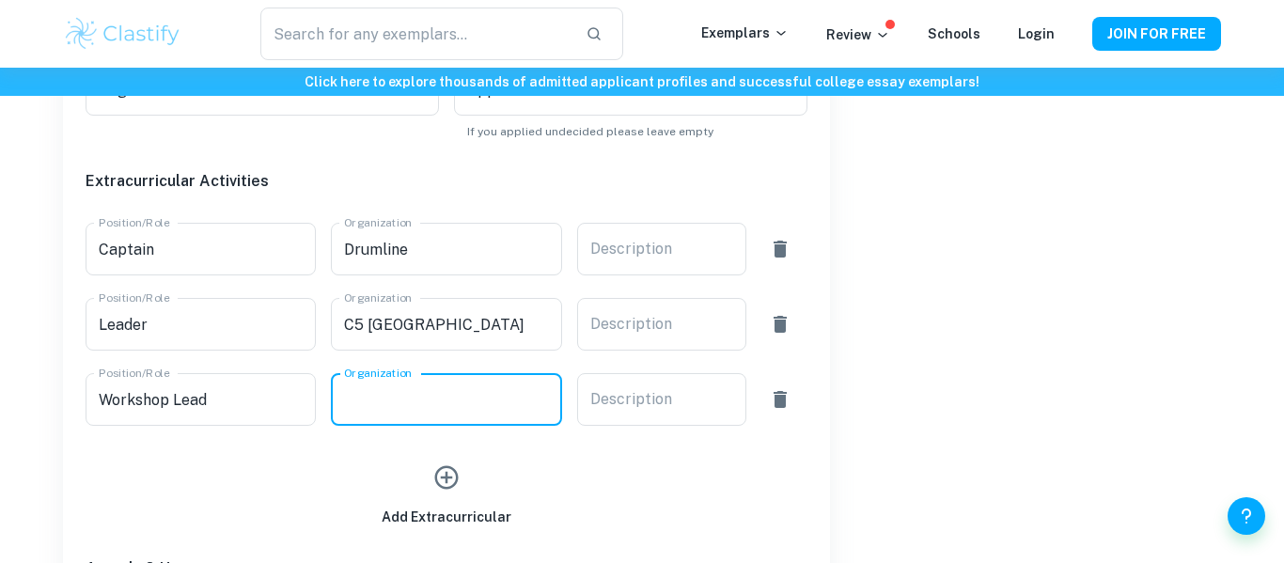
paste input "Kaminos"
type input "Kaminos"
click at [448, 459] on button "button" at bounding box center [446, 477] width 43 height 43
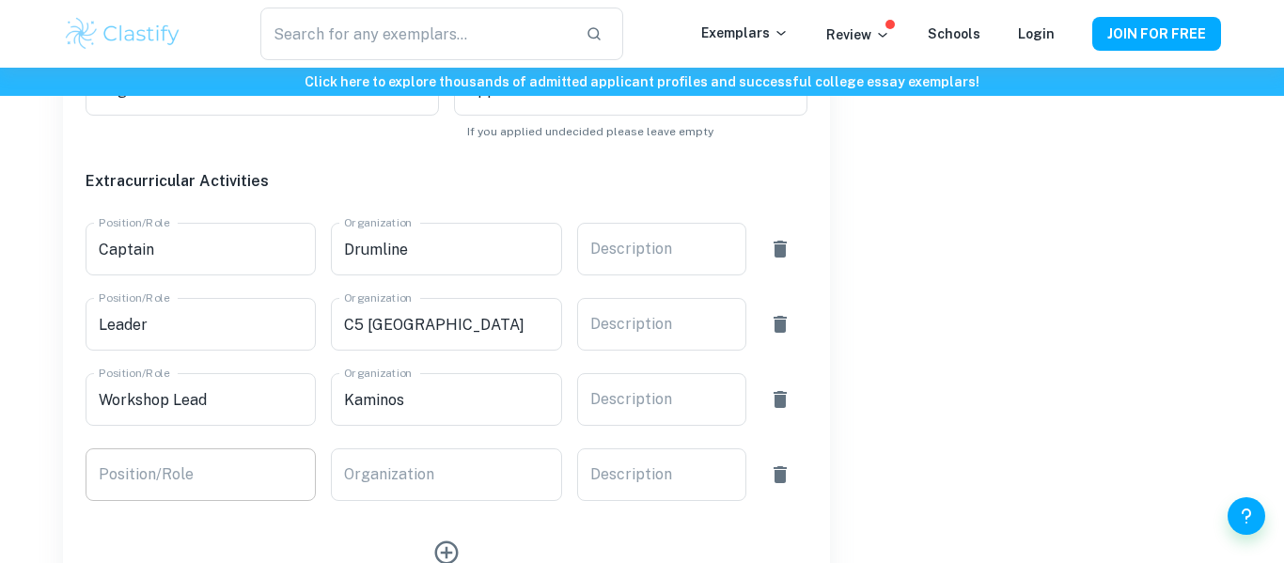
click at [251, 486] on input "Position/Role" at bounding box center [201, 474] width 230 height 53
paste input "Girls Who Code"
type input "Girls Who Code"
click at [350, 481] on div "Organization Organization" at bounding box center [446, 474] width 230 height 53
paste input "Girls Who Code"
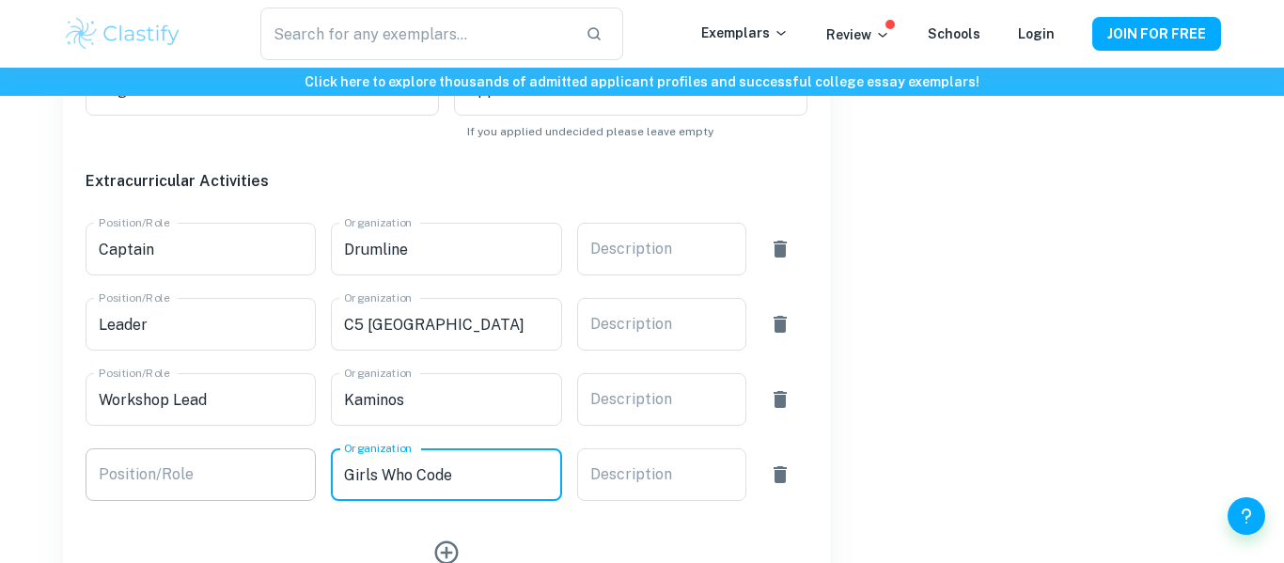
type input "Girls Who Code"
click at [162, 463] on div "Position/Role Position/Role" at bounding box center [201, 474] width 230 height 53
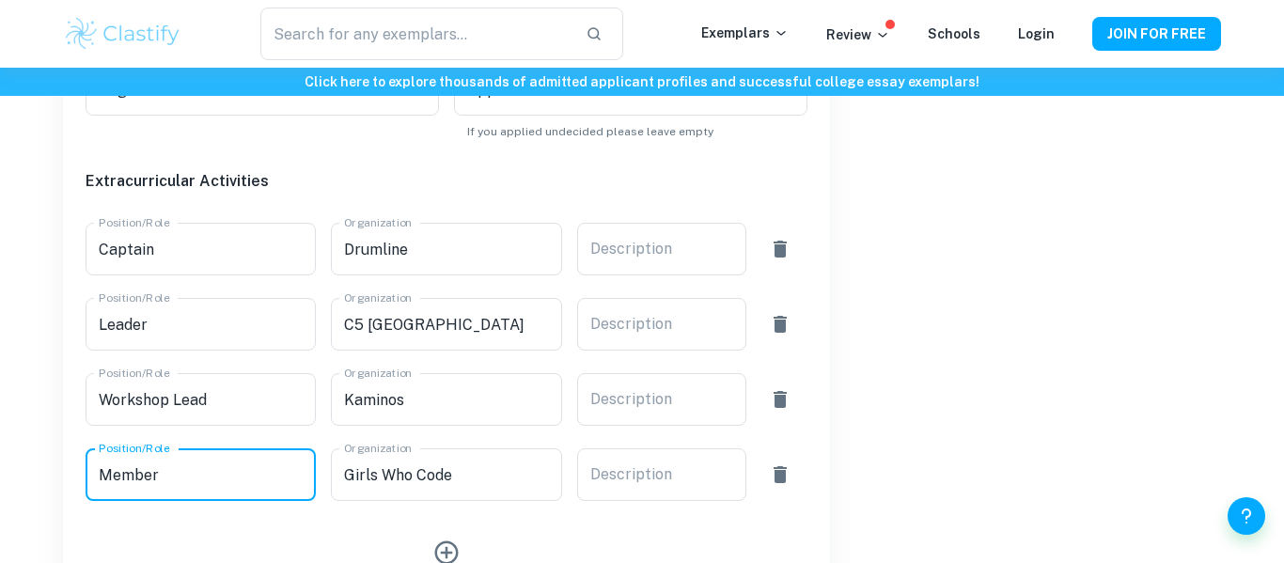
type input "Member"
click at [445, 558] on icon "button" at bounding box center [446, 553] width 28 height 28
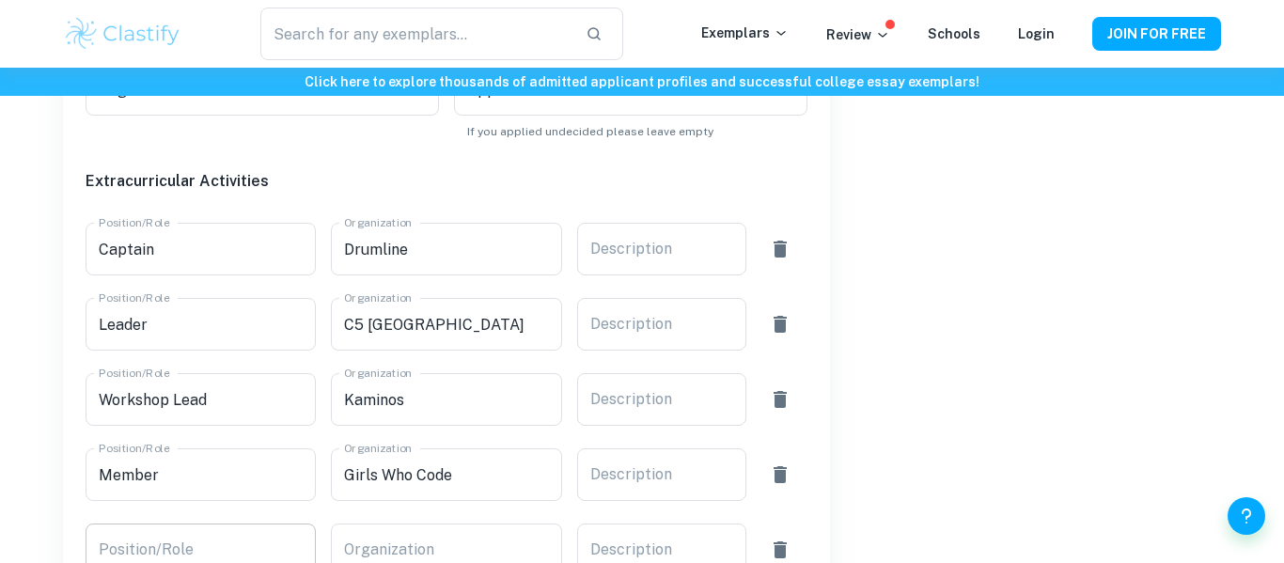
click at [155, 525] on input "Position/Role" at bounding box center [201, 549] width 230 height 53
type input "c"
click at [175, 541] on input "Cross Country" at bounding box center [201, 549] width 230 height 53
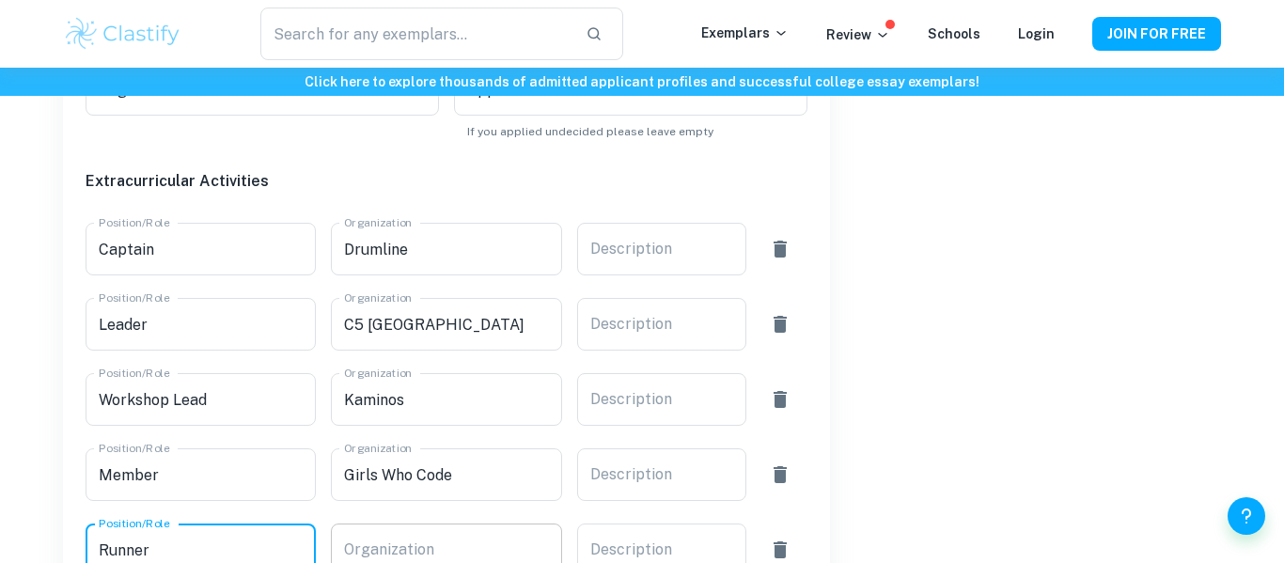
type input "Runner"
click at [366, 547] on div "Organization Organization" at bounding box center [446, 549] width 230 height 53
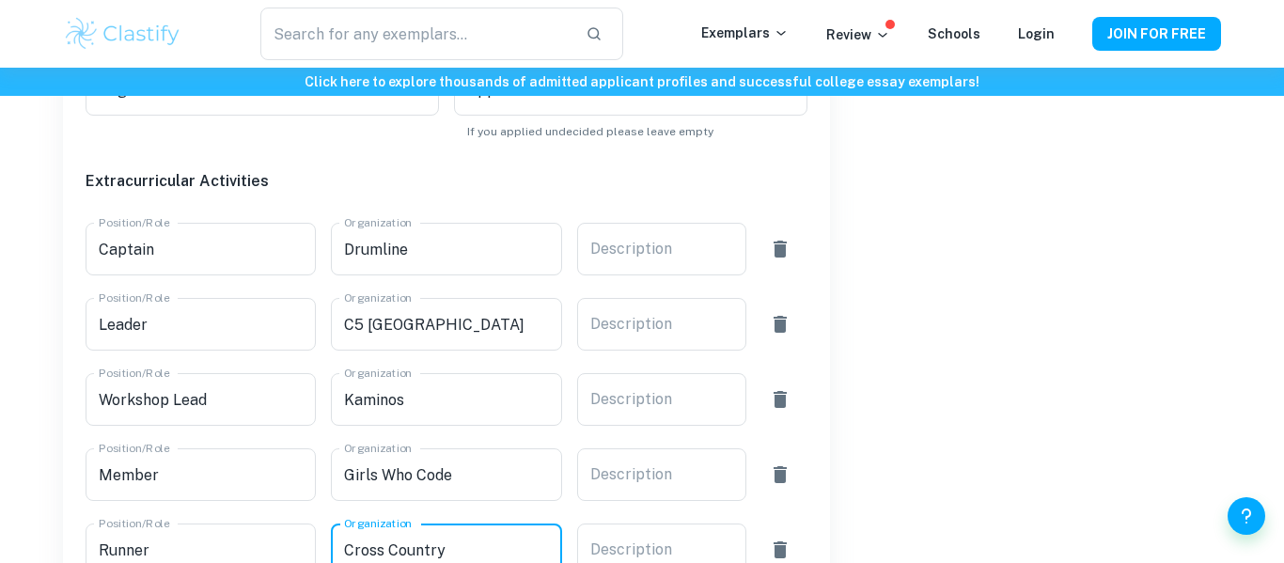
type input "Cross Country"
click at [672, 270] on div "x Description" at bounding box center [661, 249] width 169 height 53
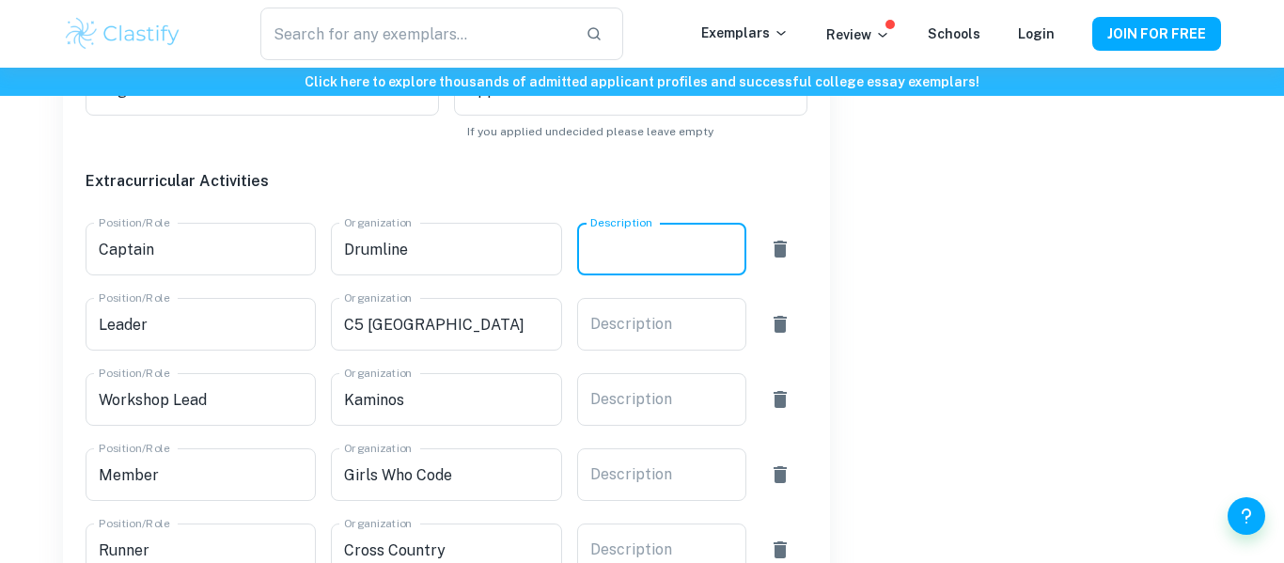
paste textarea "Captain of UHS Drumline and trained new team members on snare and field drums. …"
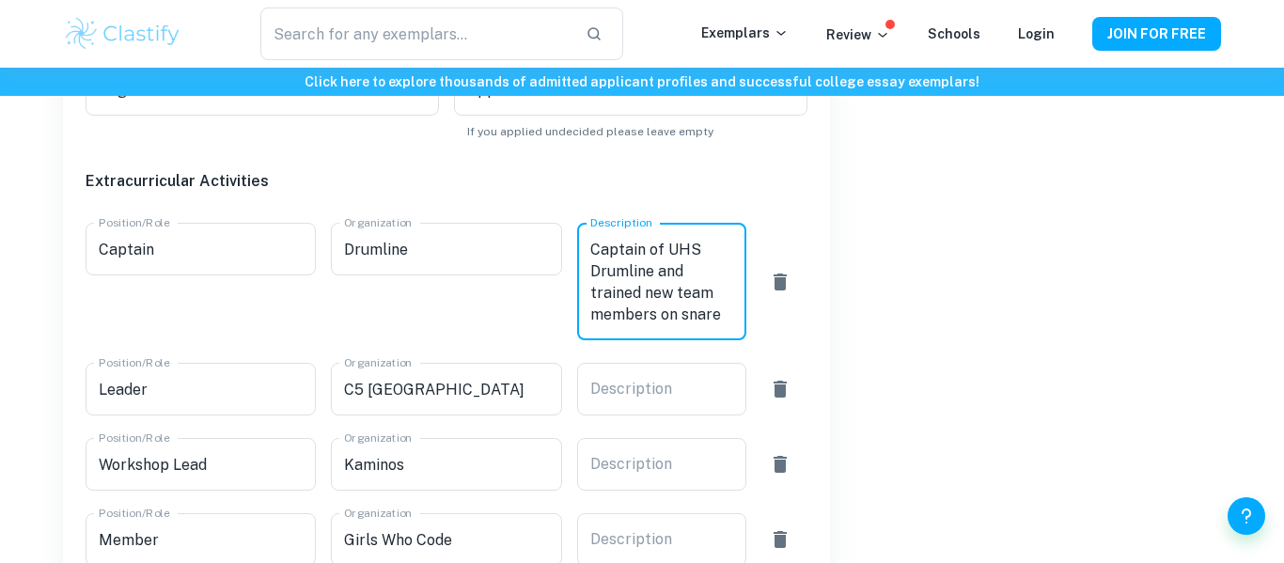
scroll to position [302, 0]
type textarea "Captain of UHS Drumline and trained new team members on snare and field drums. …"
click at [634, 384] on div "Description x Description" at bounding box center [661, 389] width 169 height 53
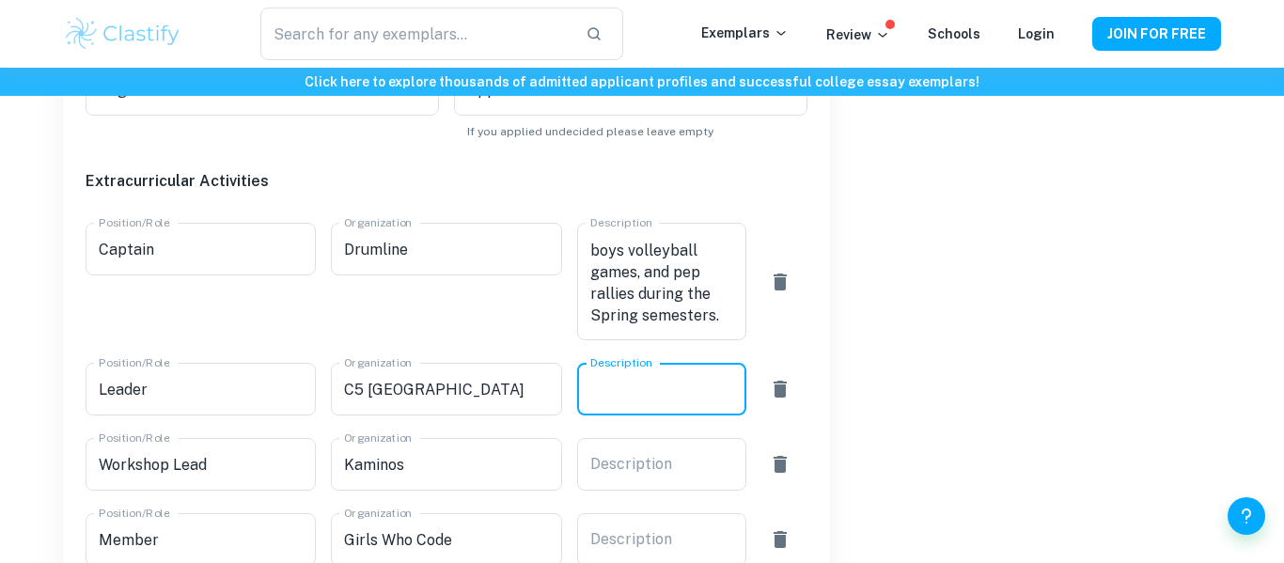
paste textarea "Road to College Committee Team Member who planned seven days worth of meals, th…"
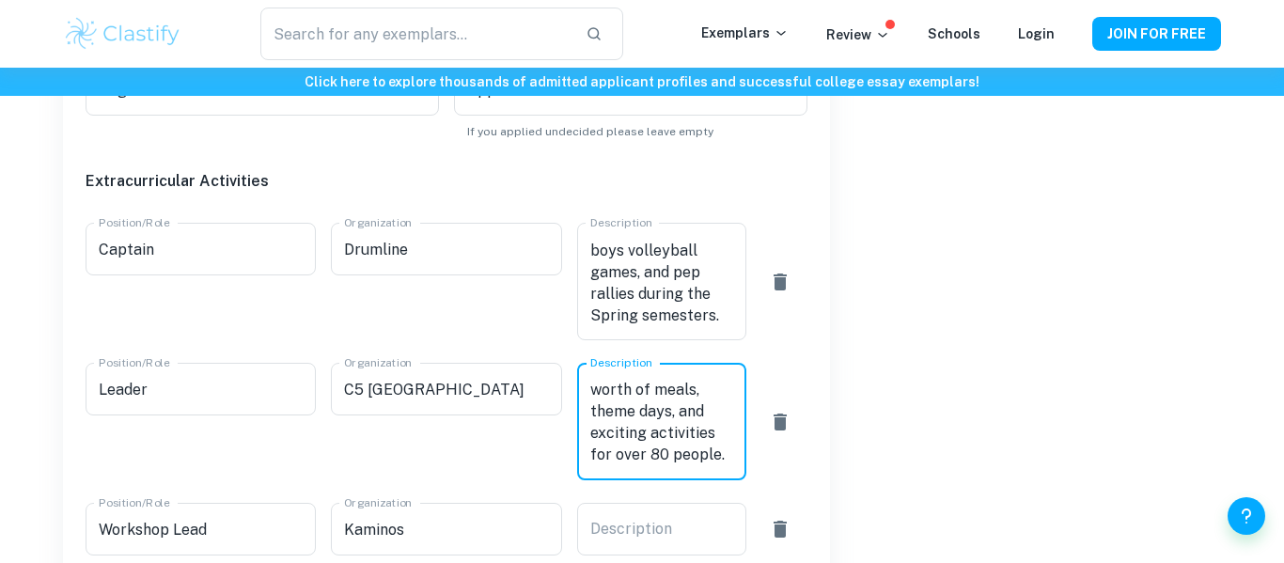
scroll to position [86, 0]
type textarea "Road to College Committee Team Member who planned seven days worth of meals, th…"
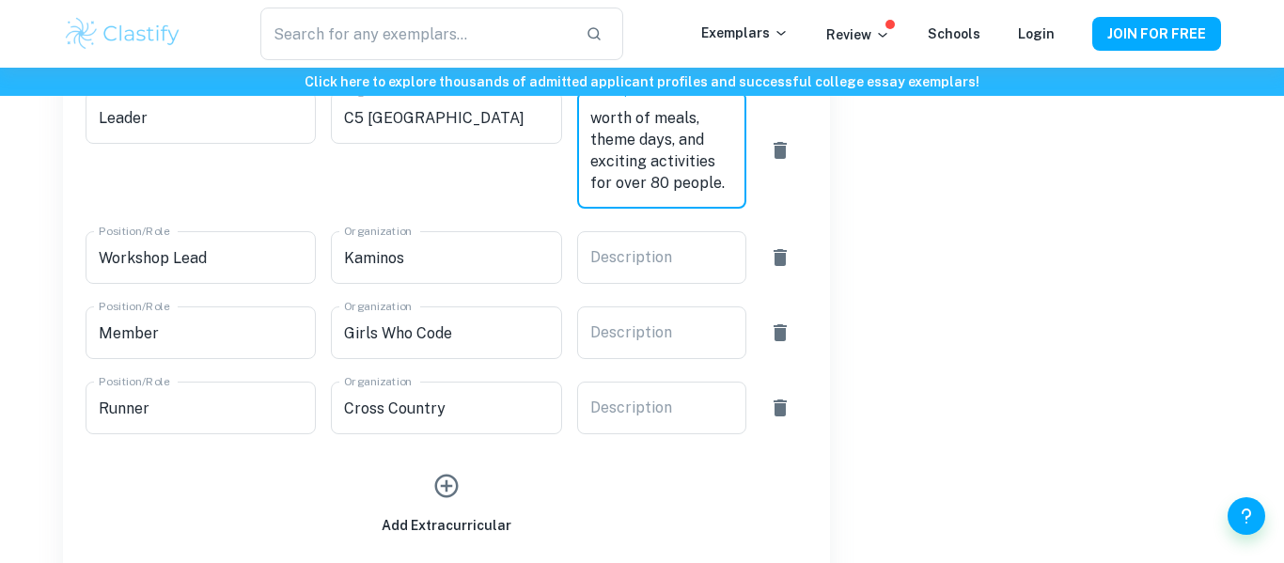
scroll to position [1245, 0]
click at [667, 276] on div "x Description" at bounding box center [661, 256] width 169 height 53
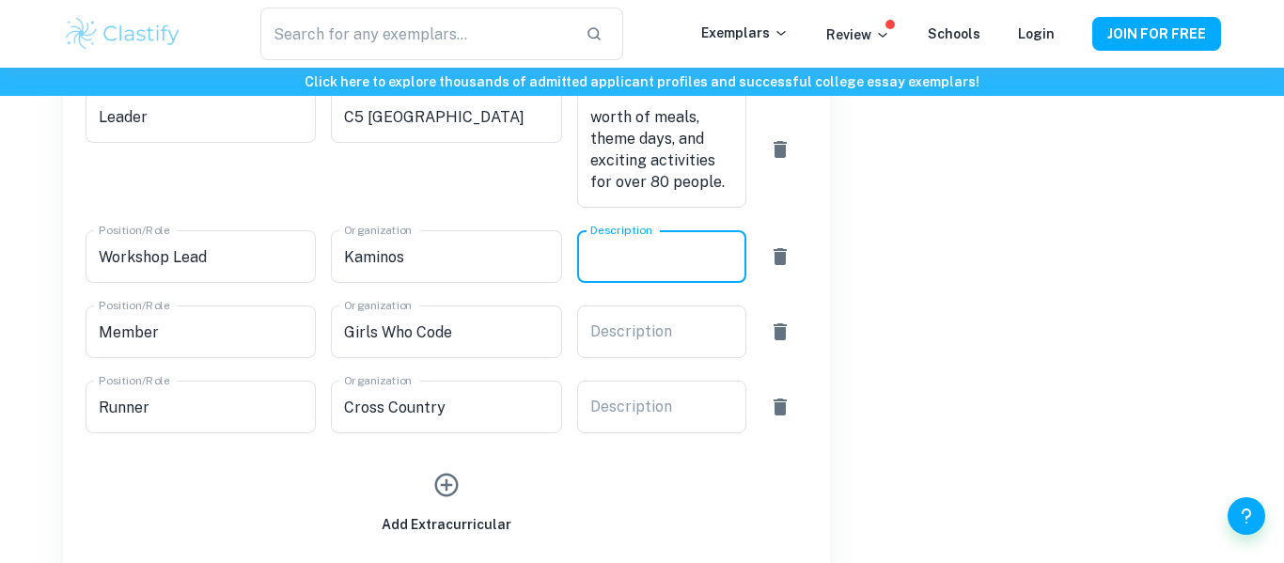
paste textarea "Workshop Lead who created 5 original lesson plans to introduce over 30 students…"
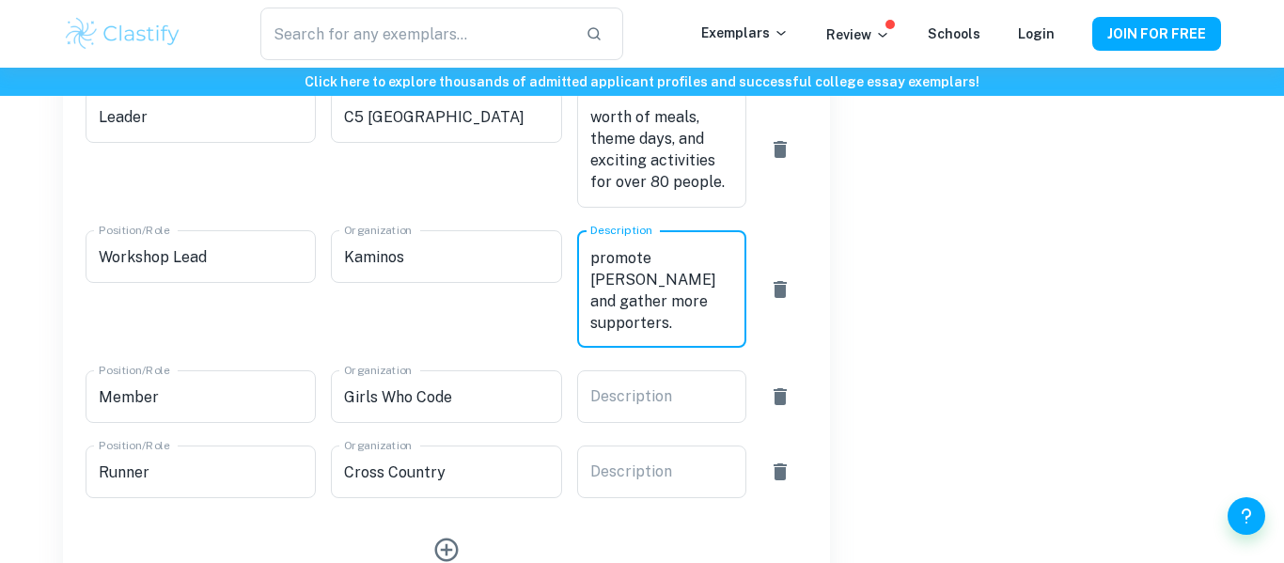
scroll to position [130, 0]
type textarea "Workshop Lead who created 5 original lesson plans to introduce over 30 students…"
click at [631, 394] on div "Description x Description" at bounding box center [661, 396] width 169 height 53
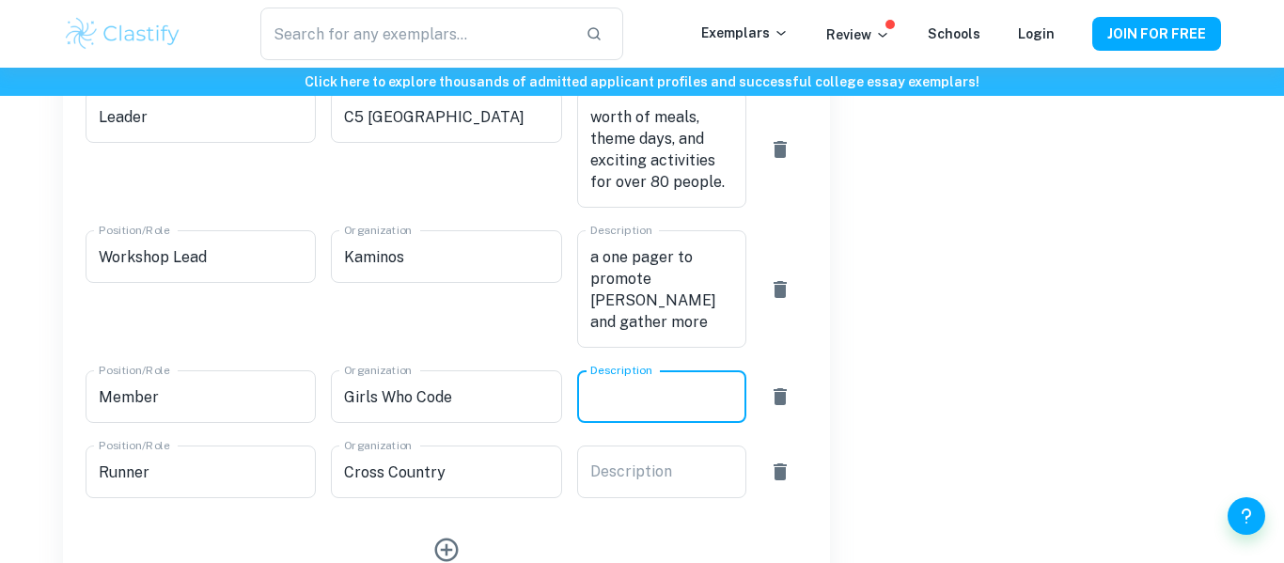
paste textarea "Received a certificate of completion for learning beginner HTML, CSS, and Pytho…"
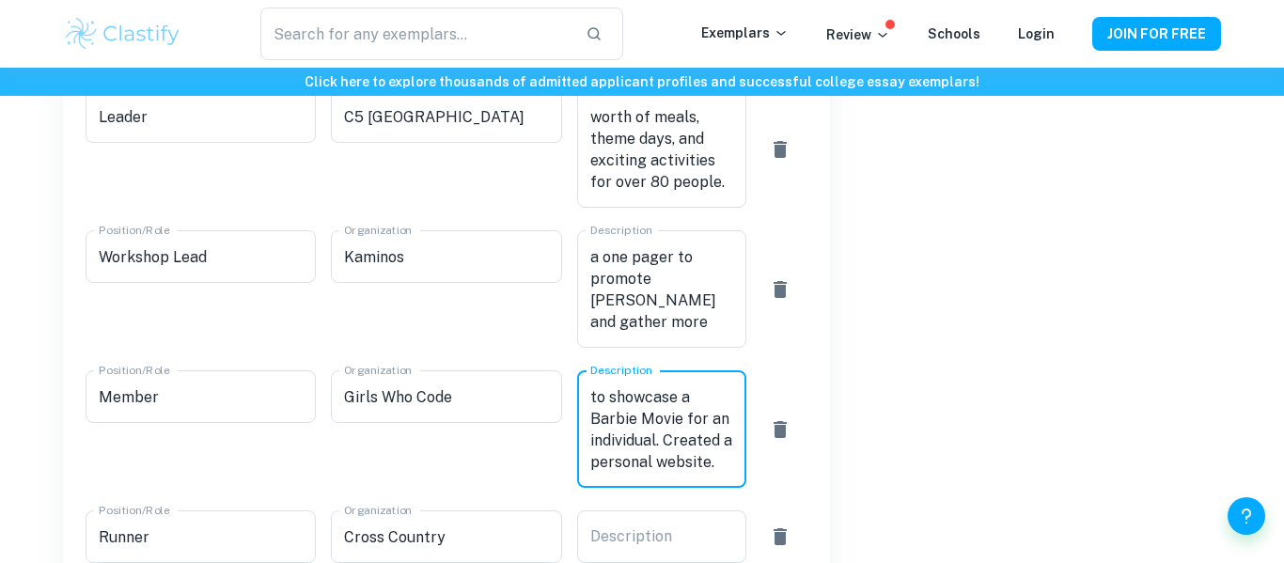
scroll to position [173, 0]
type textarea "Received a certificate of completion for learning beginner HTML, CSS, and Pytho…"
click at [606, 546] on div "Description x Description" at bounding box center [661, 536] width 169 height 53
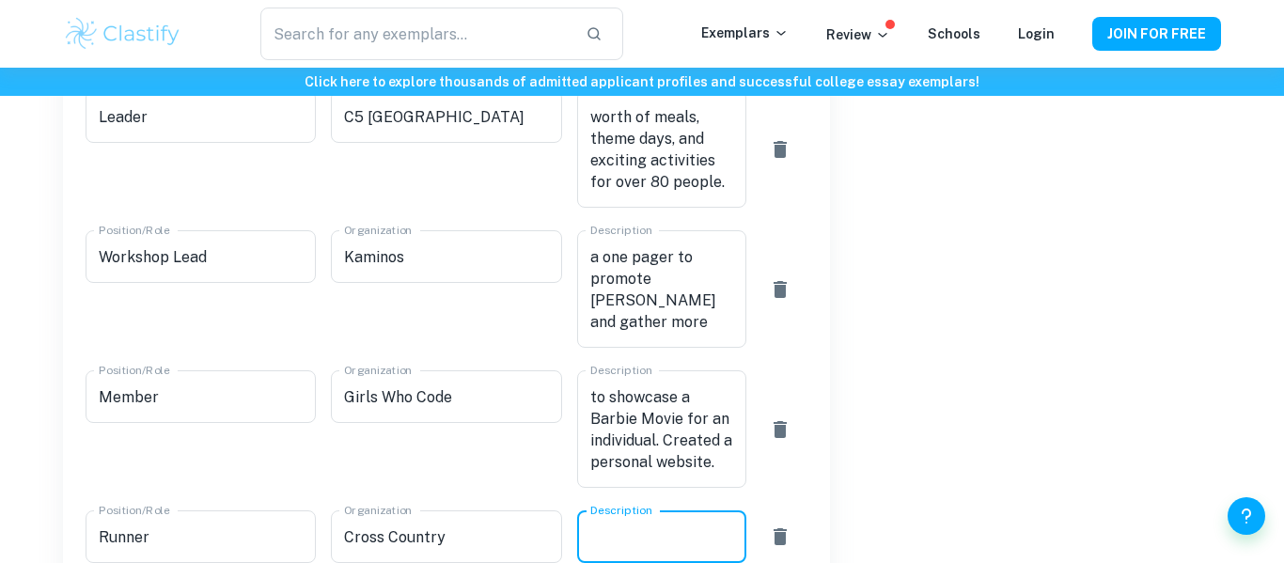
paste textarea "Placed tenth in JV Girls Western League race. Participated in daily practices w…"
type textarea "Placed tenth in JV Girls Western League race. Participated in daily practices w…"
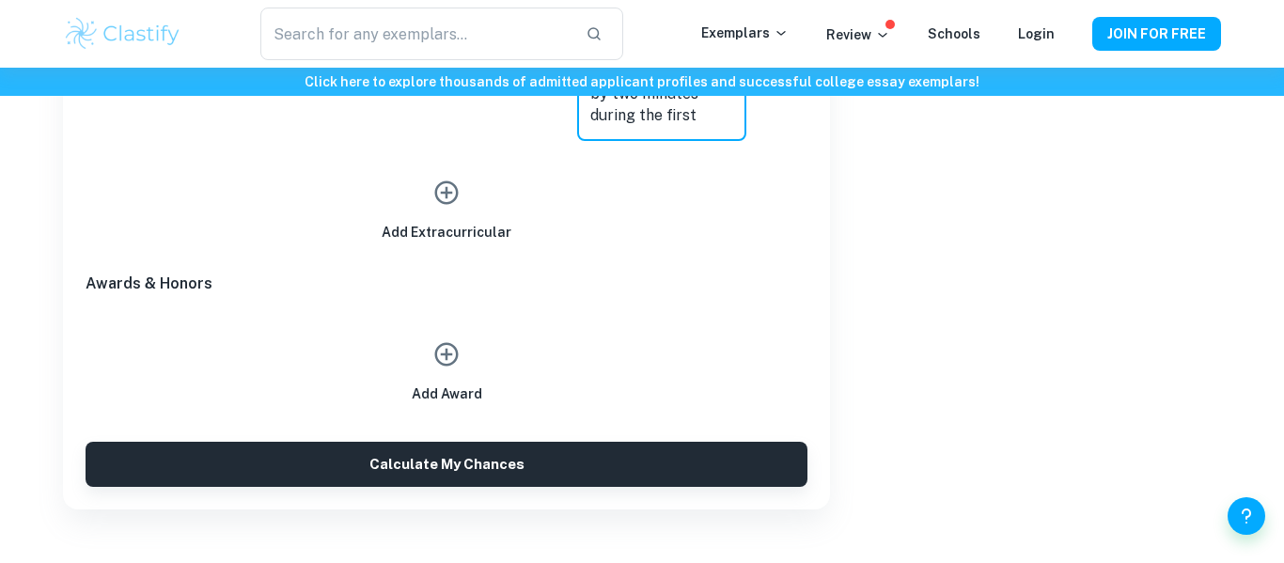
scroll to position [1733, 0]
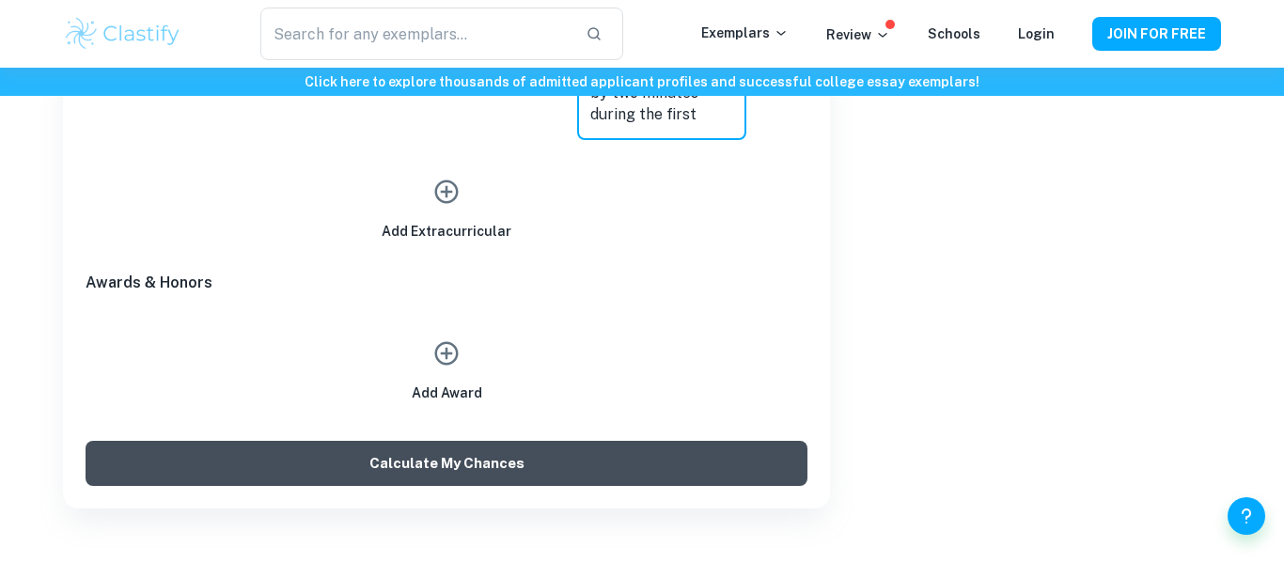
click at [687, 459] on button "Calculate My Chances" at bounding box center [447, 463] width 722 height 45
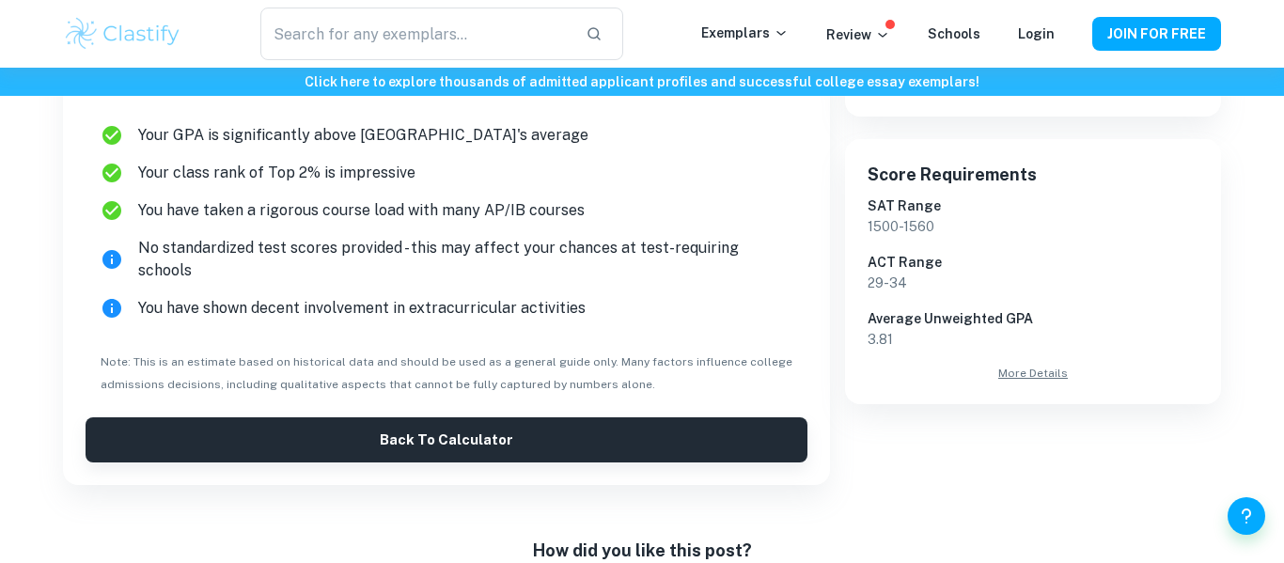
scroll to position [558, 0]
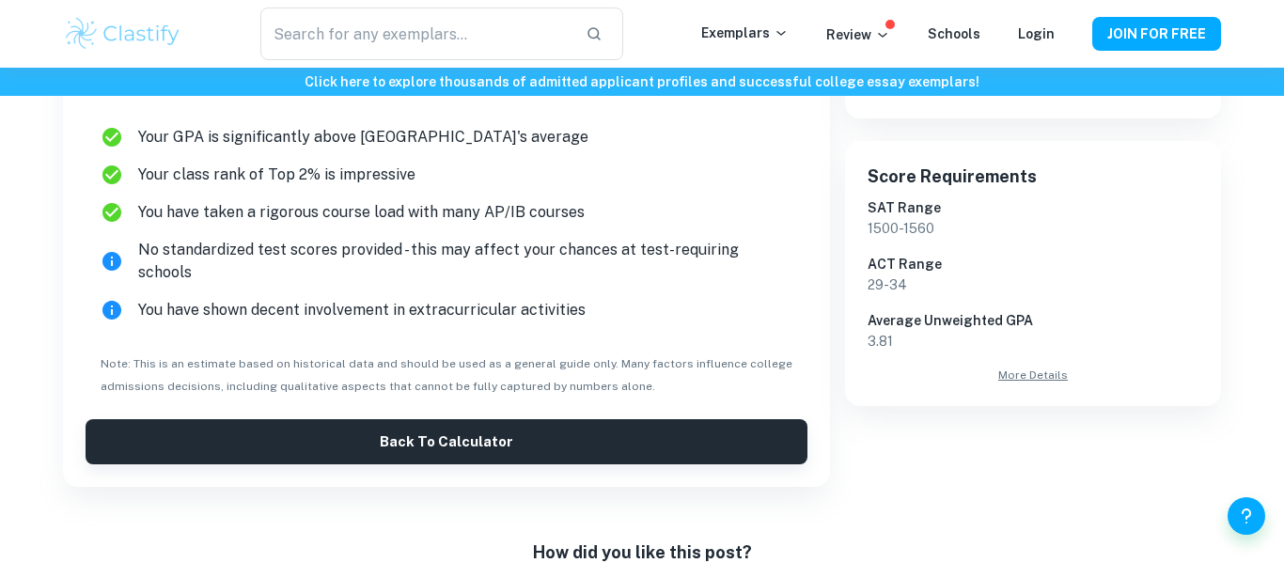
click at [109, 301] on icon at bounding box center [111, 310] width 19 height 19
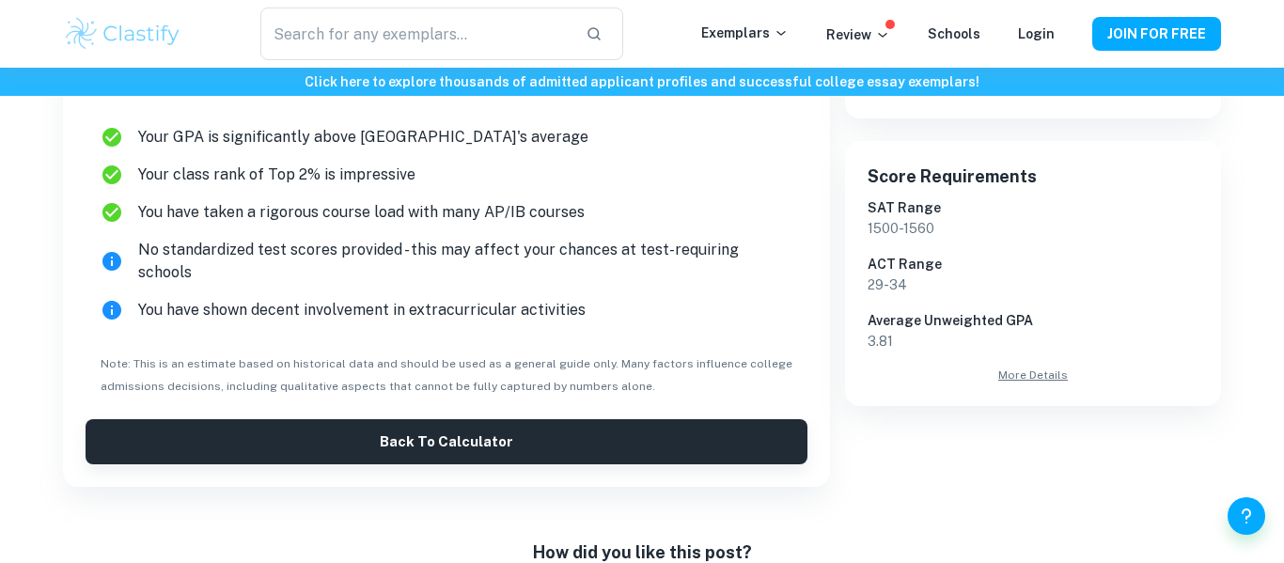
click at [109, 301] on icon at bounding box center [111, 310] width 19 height 19
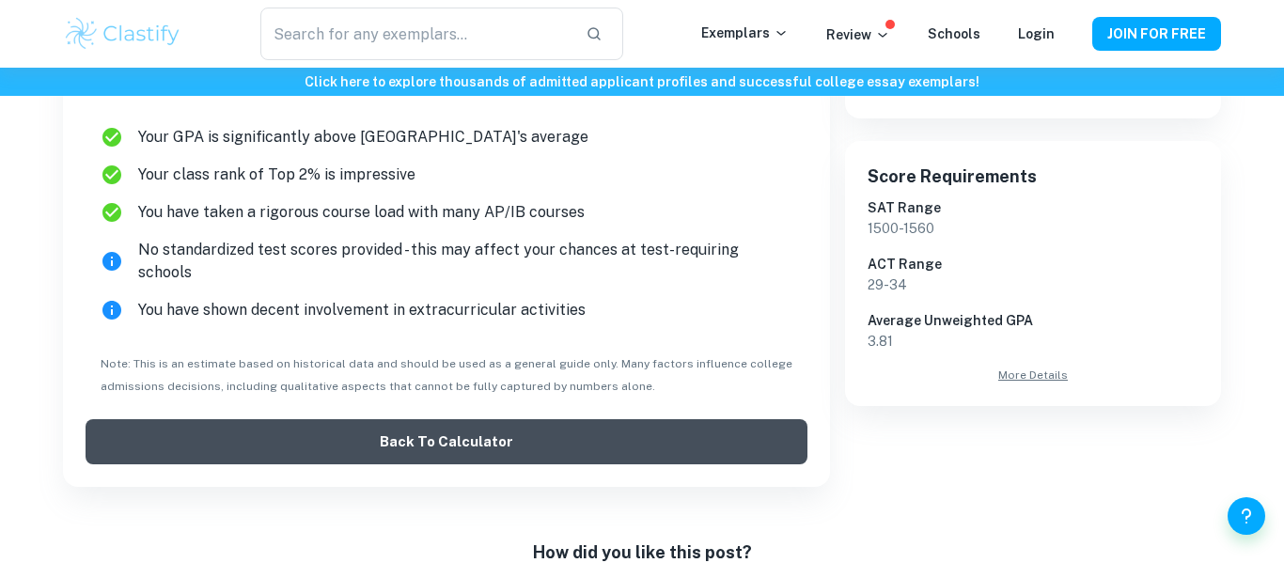
click at [195, 422] on button "Back to Calculator" at bounding box center [447, 441] width 722 height 45
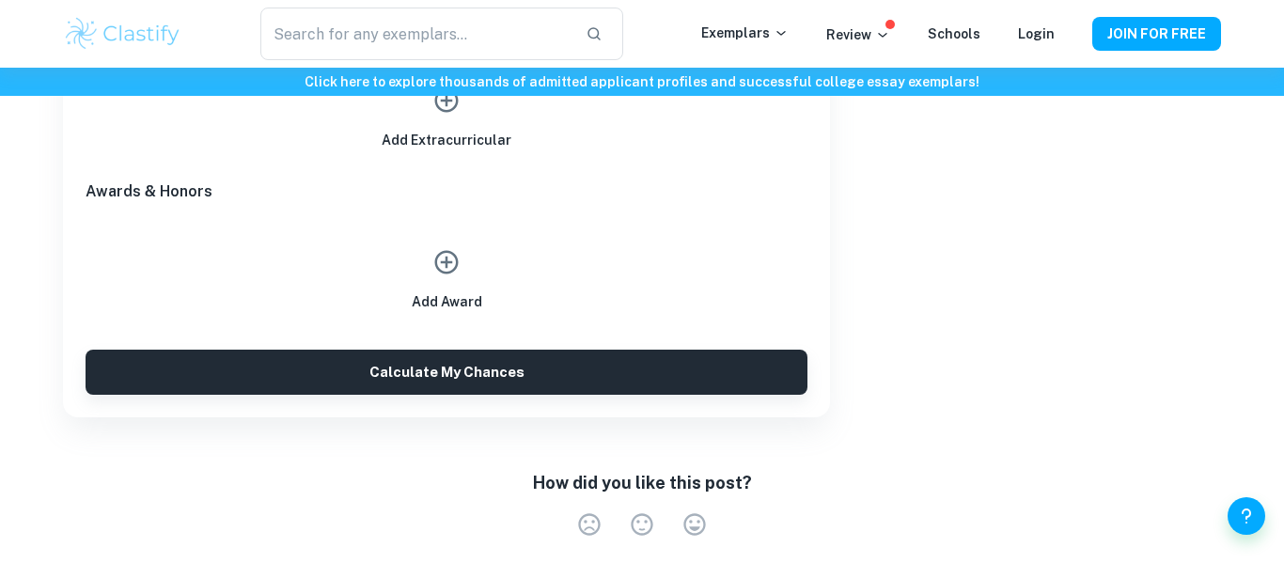
scroll to position [1827, 0]
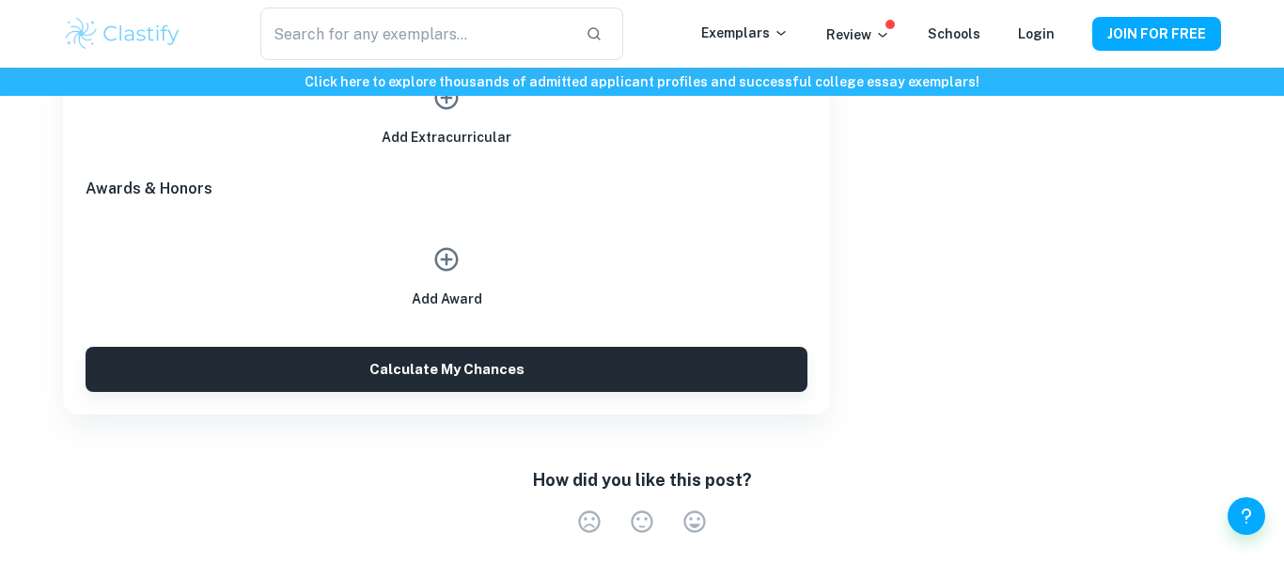
click at [442, 260] on icon "button" at bounding box center [446, 259] width 23 height 23
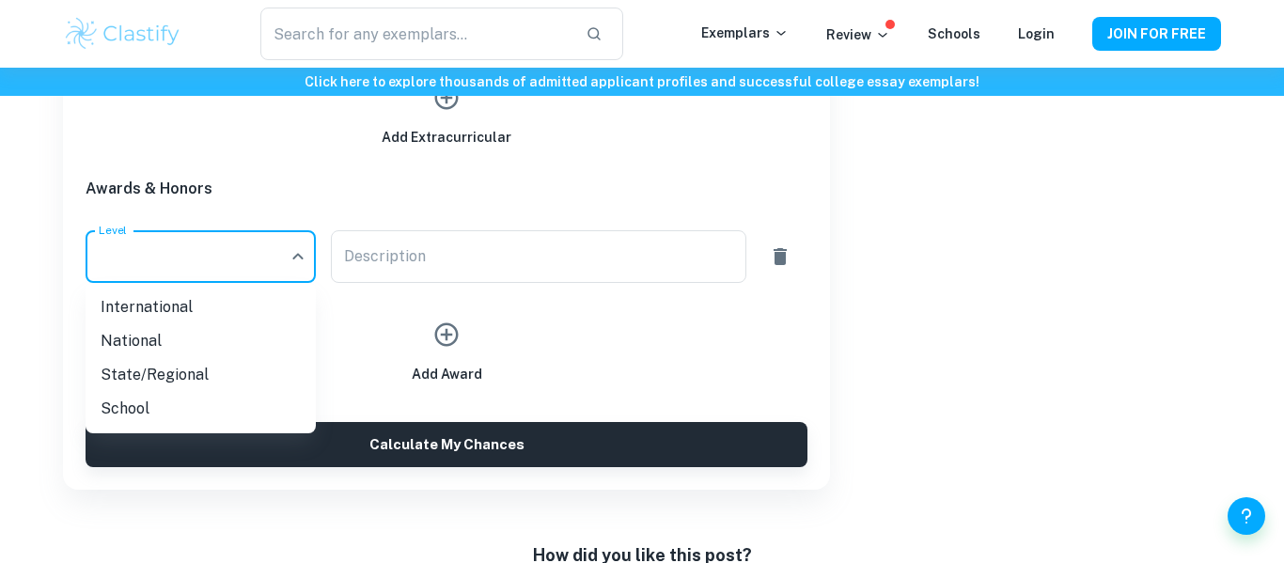
click at [209, 347] on li "National" at bounding box center [201, 341] width 230 height 34
type input "National"
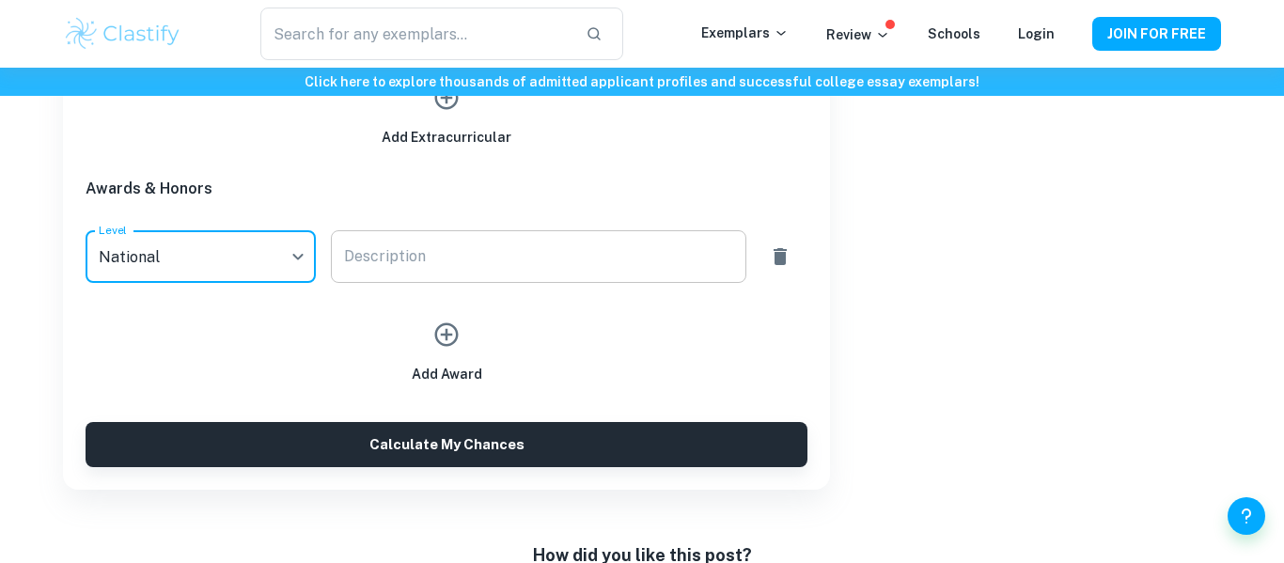
click at [429, 261] on textarea "Description" at bounding box center [538, 257] width 388 height 22
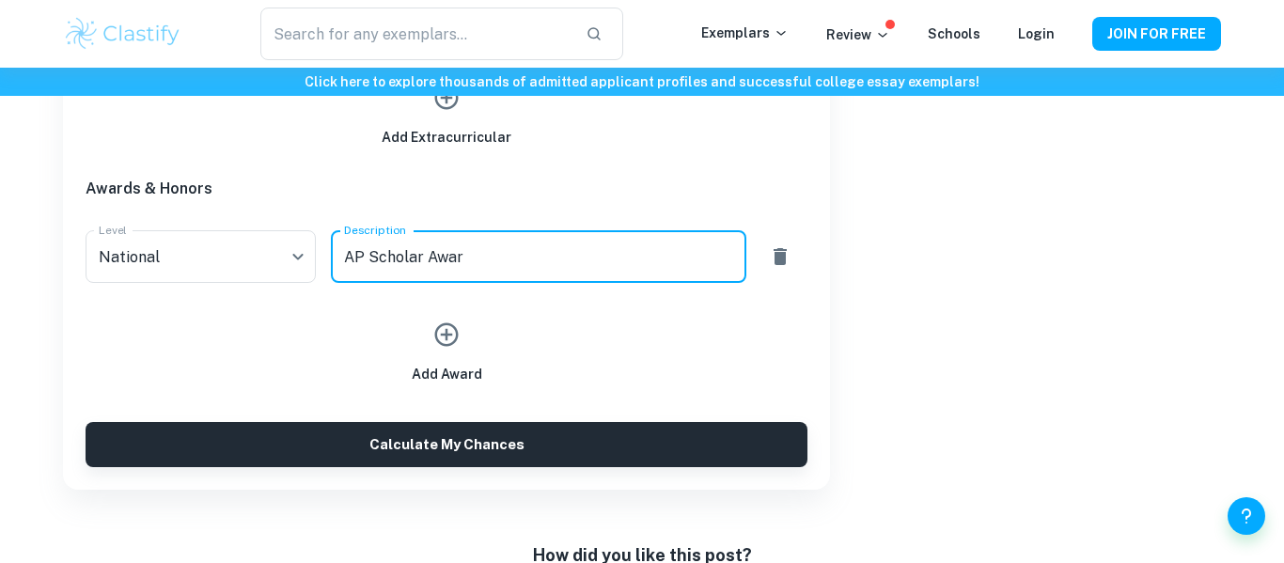
type textarea "AP Scholar Award"
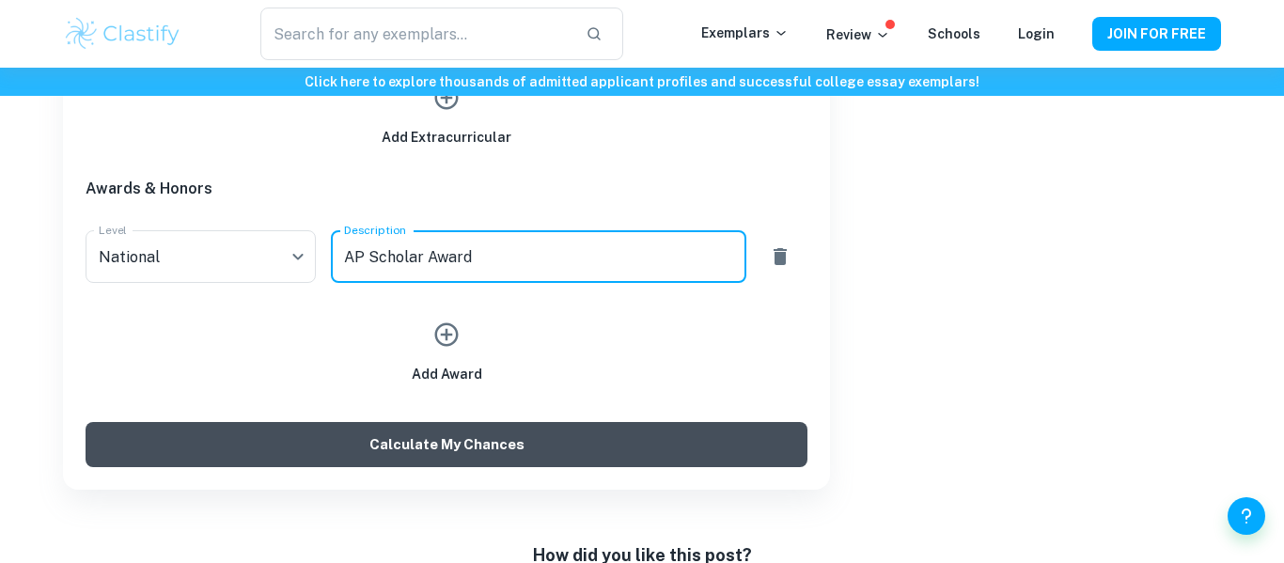
click at [551, 448] on button "Calculate My Chances" at bounding box center [447, 444] width 722 height 45
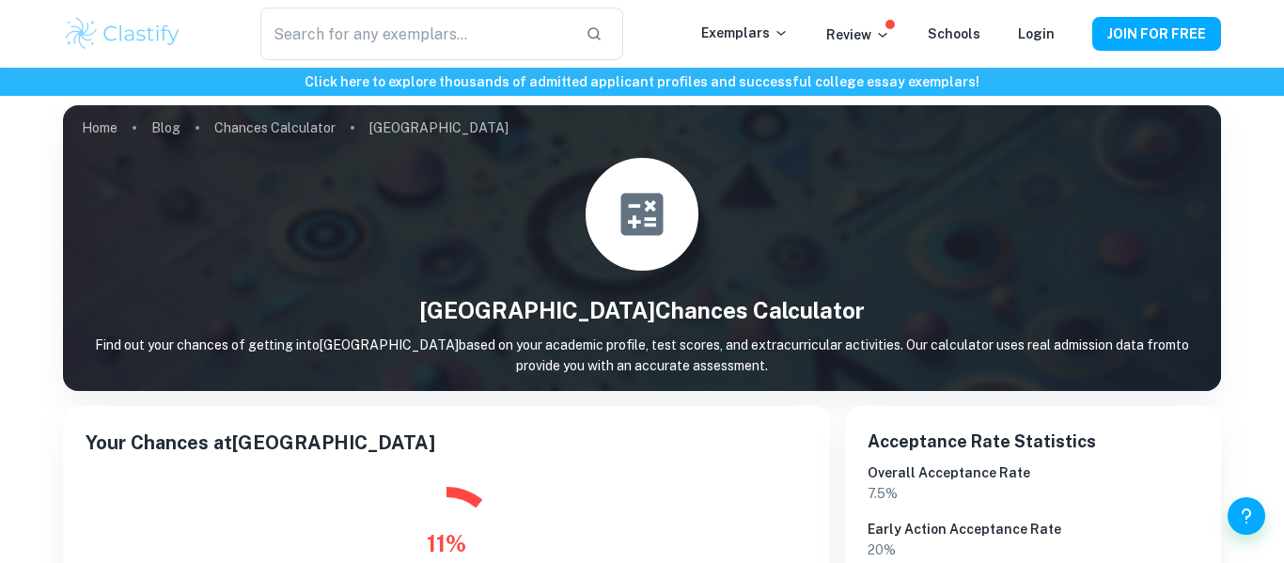
scroll to position [0, 0]
